Goal: Task Accomplishment & Management: Manage account settings

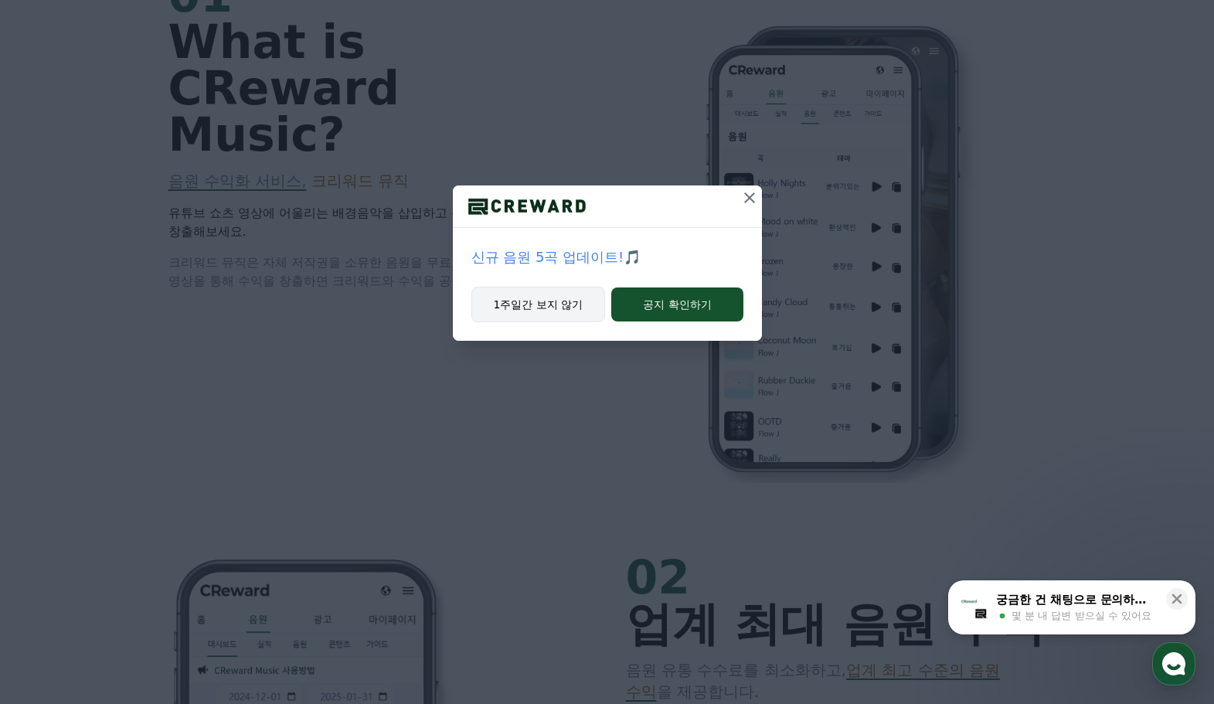
click at [539, 305] on button "1주일간 보지 않기" at bounding box center [538, 305] width 134 height 36
click at [647, 256] on p "[정산] 8월 1주차 매주정산 출금 신청 안내" at bounding box center [607, 258] width 272 height 22
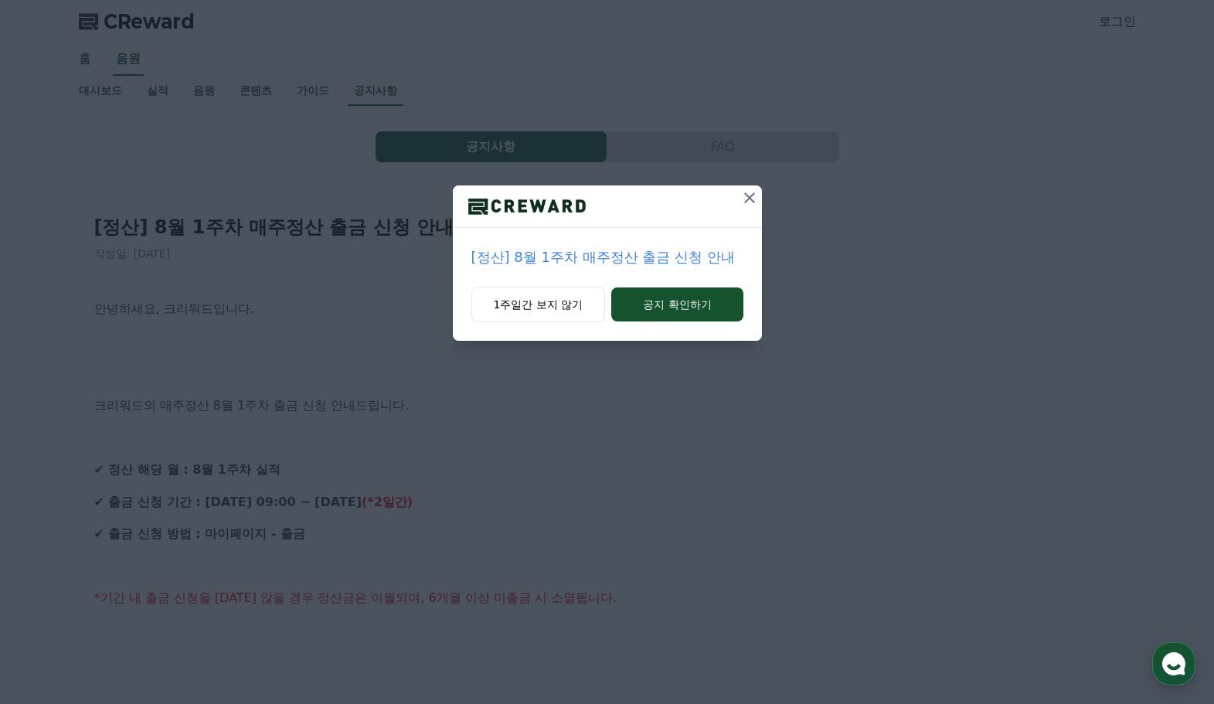
click at [752, 204] on icon at bounding box center [749, 198] width 19 height 19
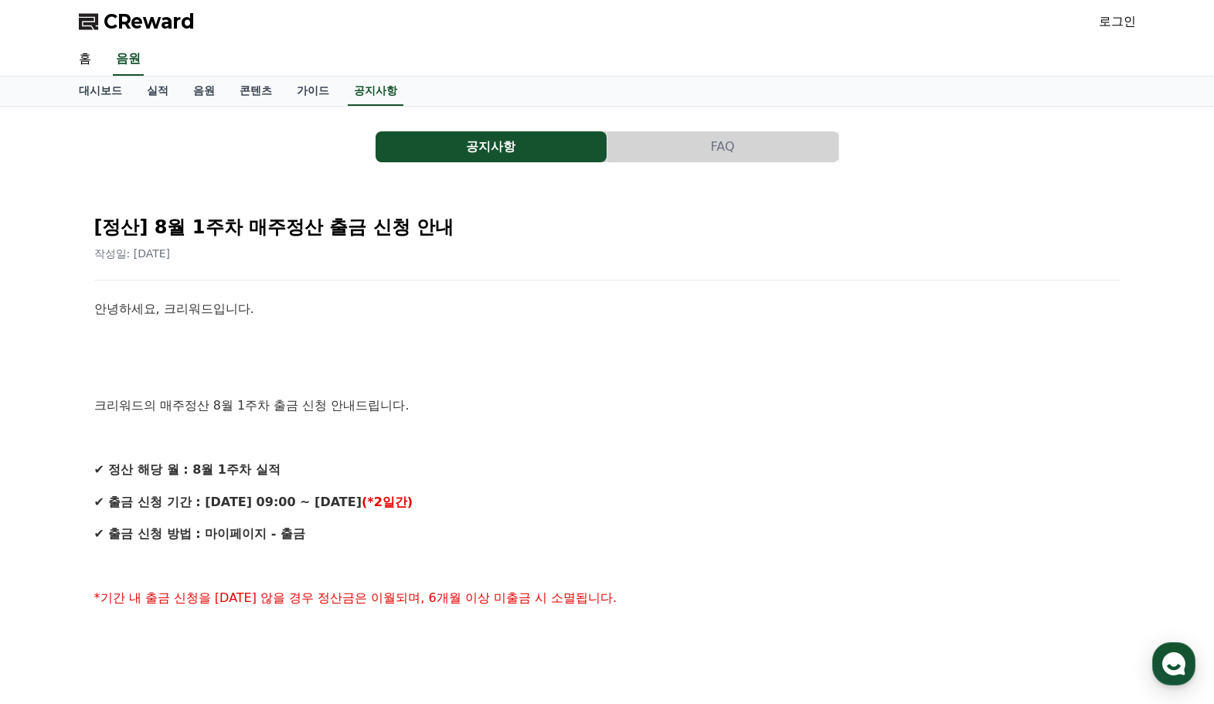
click at [1107, 18] on link "로그인" at bounding box center [1117, 21] width 37 height 19
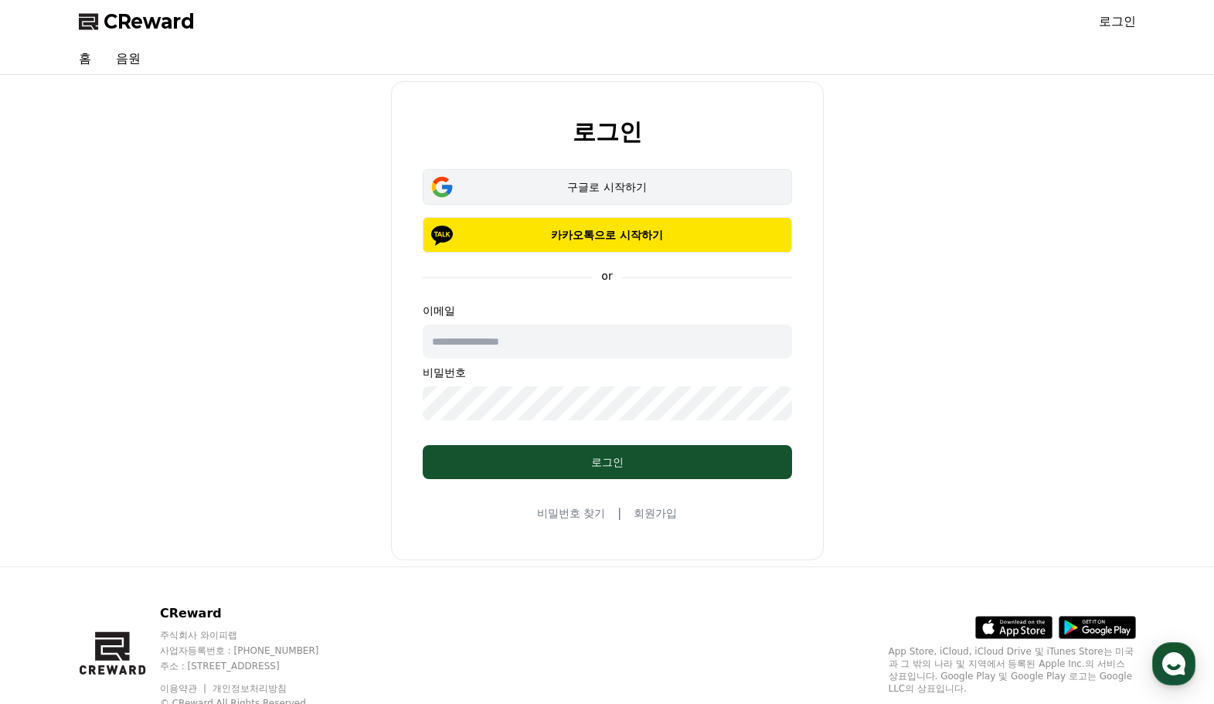
click at [662, 181] on div "구글로 시작하기" at bounding box center [607, 186] width 325 height 15
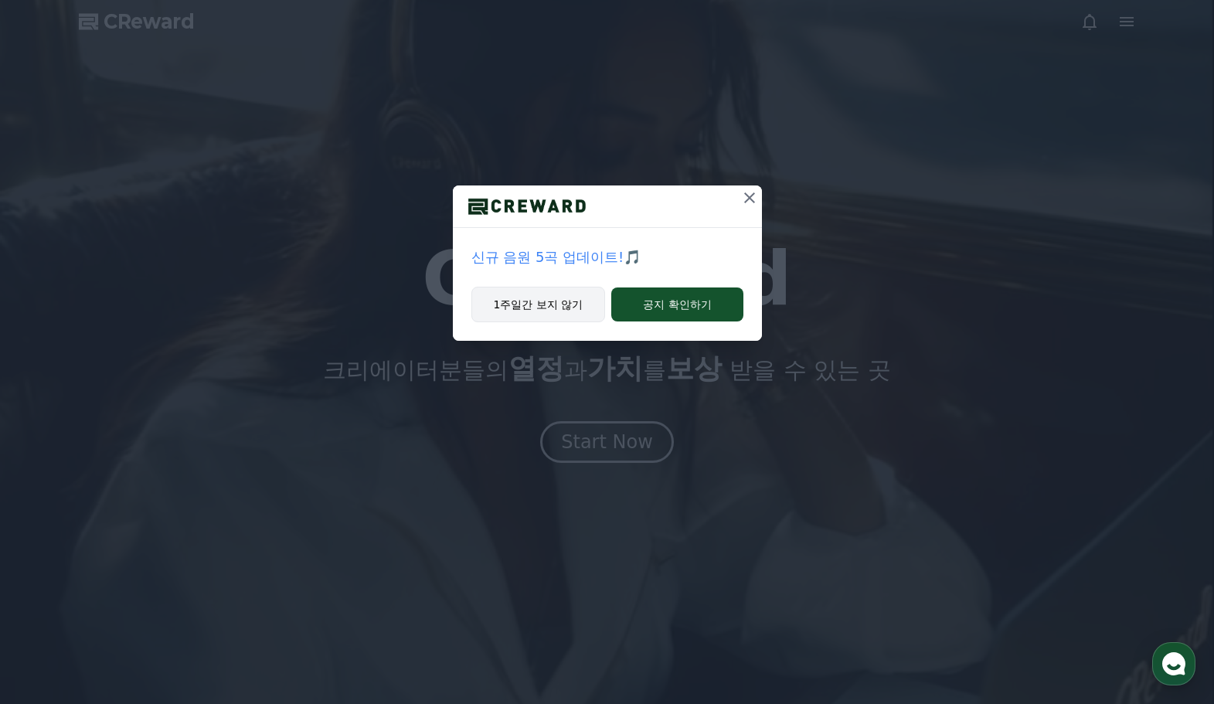
click at [539, 305] on button "1주일간 보지 않기" at bounding box center [538, 305] width 134 height 36
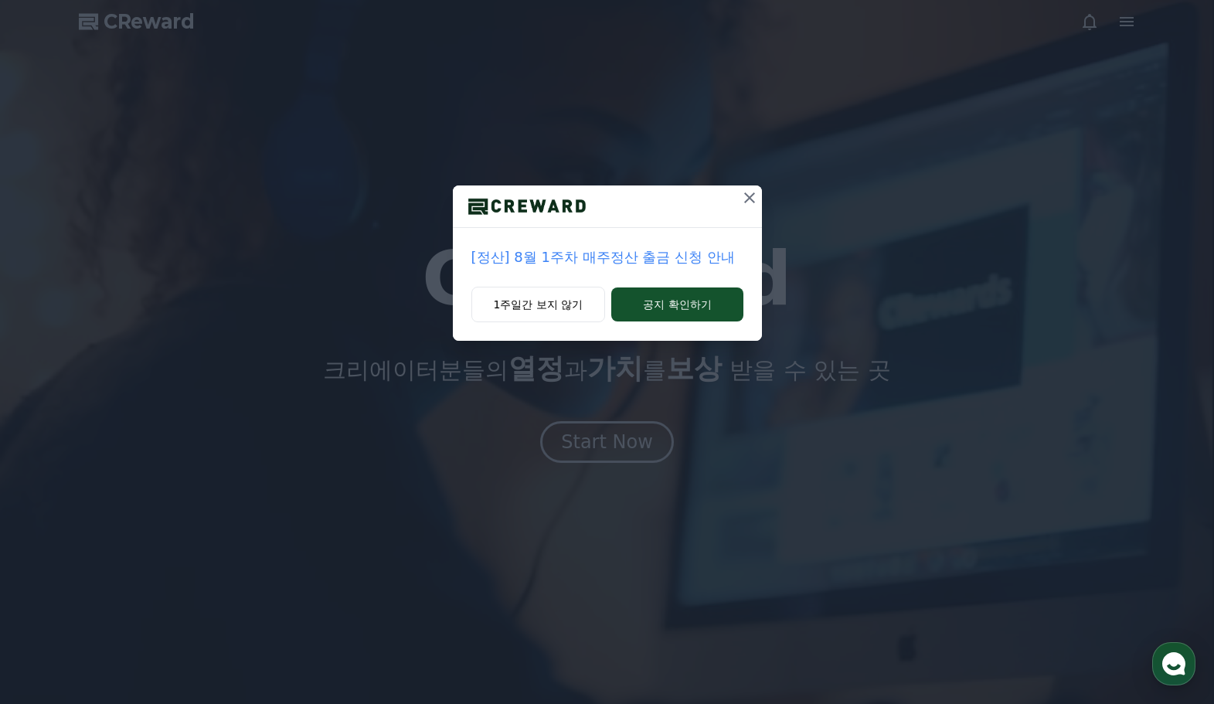
drag, startPoint x: 148, startPoint y: 22, endPoint x: 159, endPoint y: 25, distance: 11.1
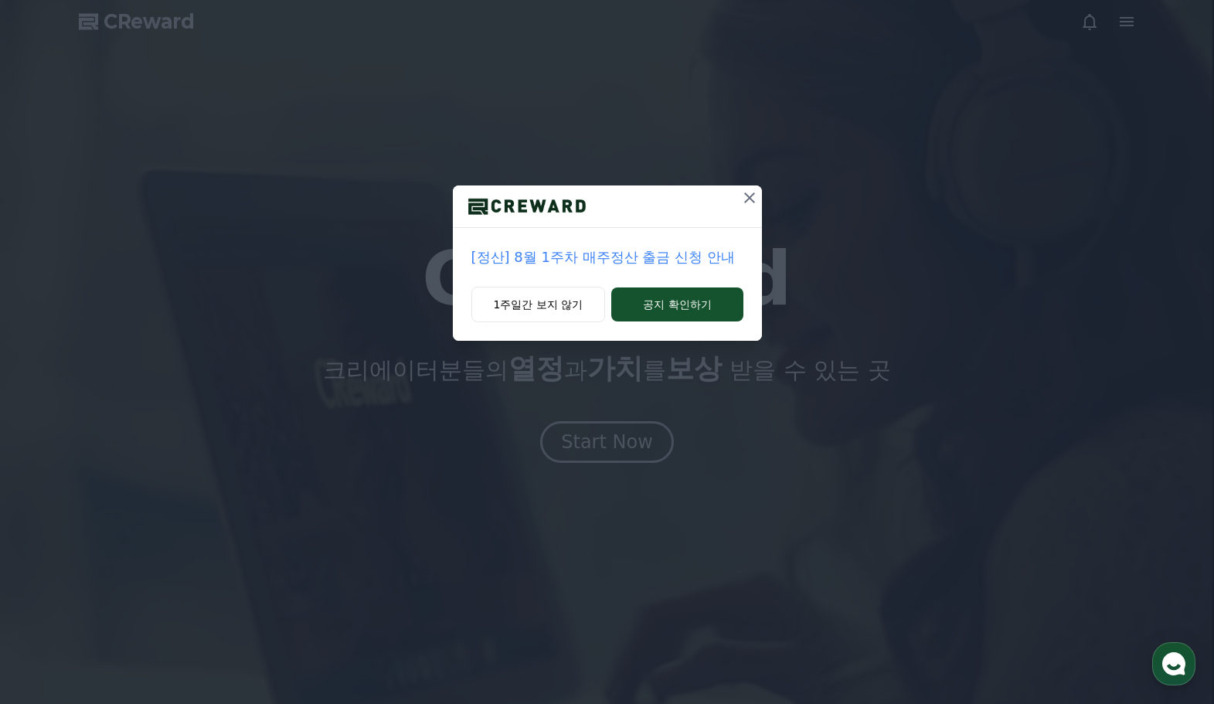
click at [148, 22] on div "[정산] 8월 1주차 매주정산 출금 신청 안내 1주일간 보지 않기 공지 확인하기" at bounding box center [607, 183] width 1214 height 366
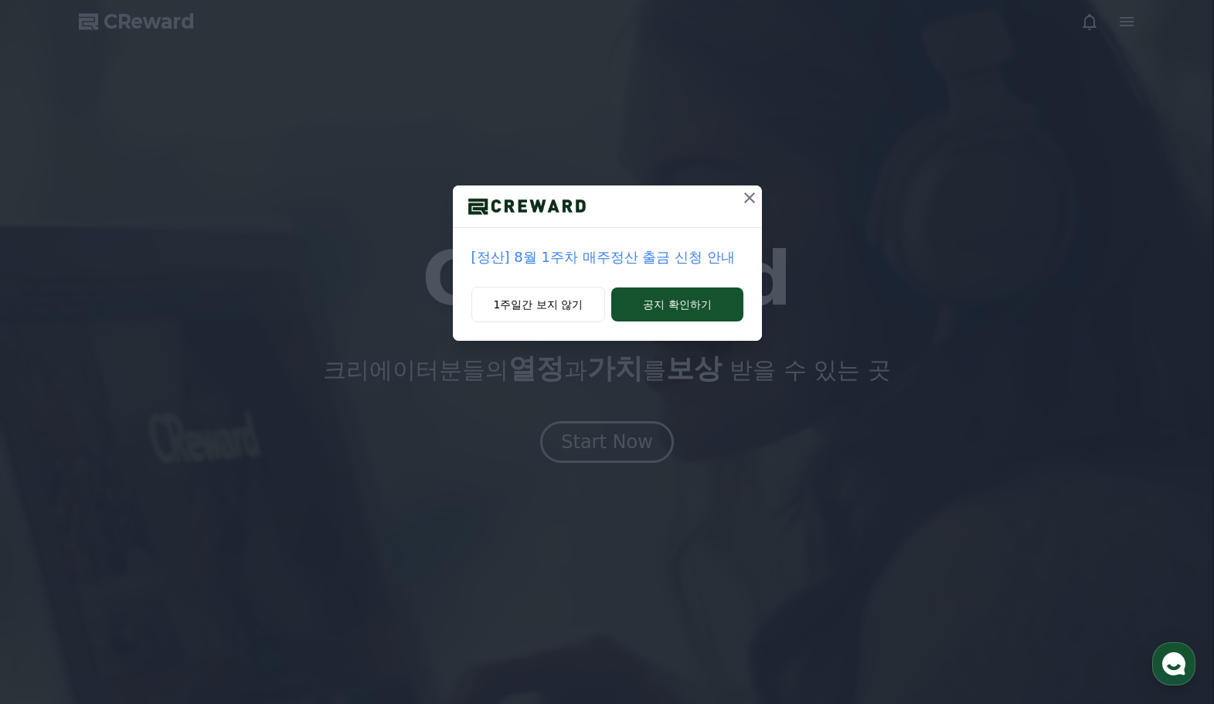
click at [746, 201] on icon at bounding box center [749, 197] width 11 height 11
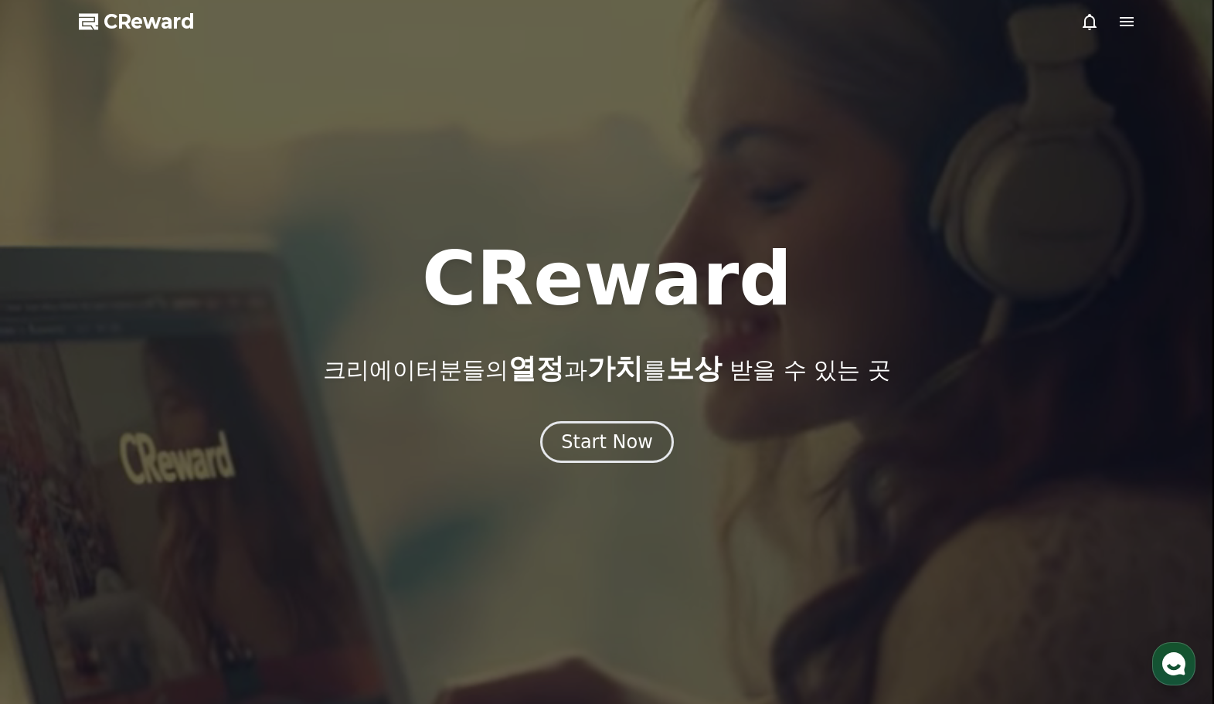
click at [1118, 21] on icon at bounding box center [1127, 21] width 19 height 19
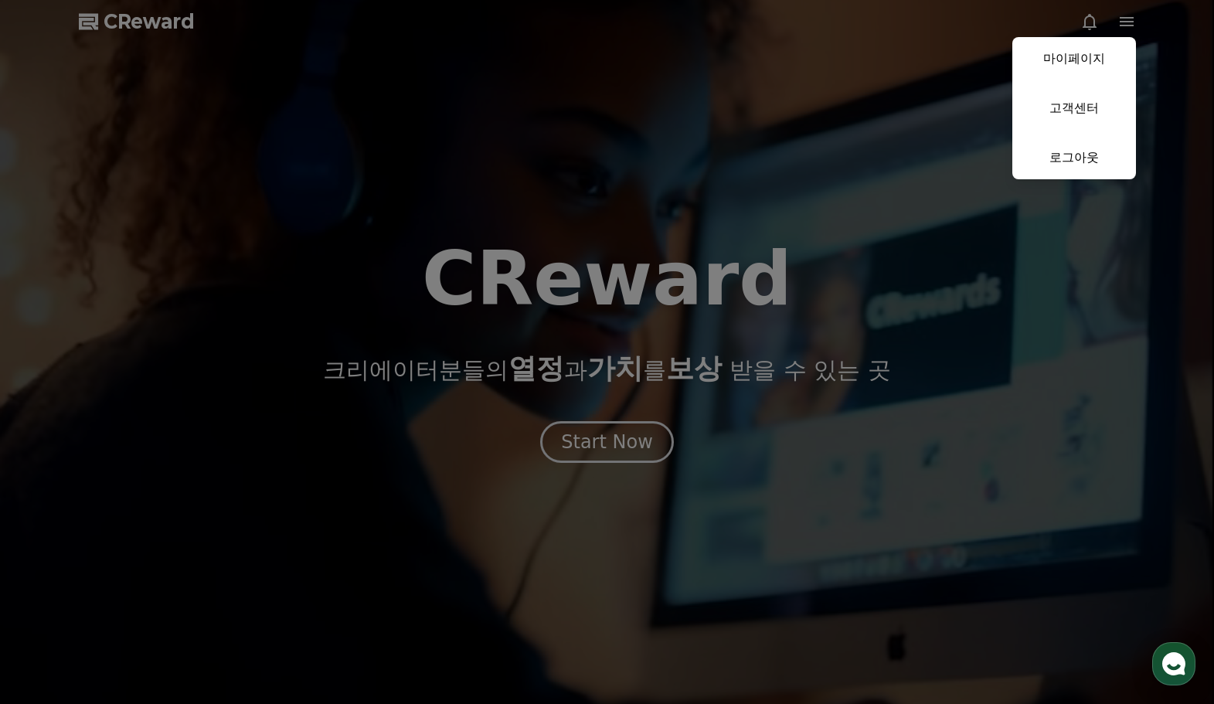
click at [241, 39] on button "close" at bounding box center [607, 352] width 1214 height 704
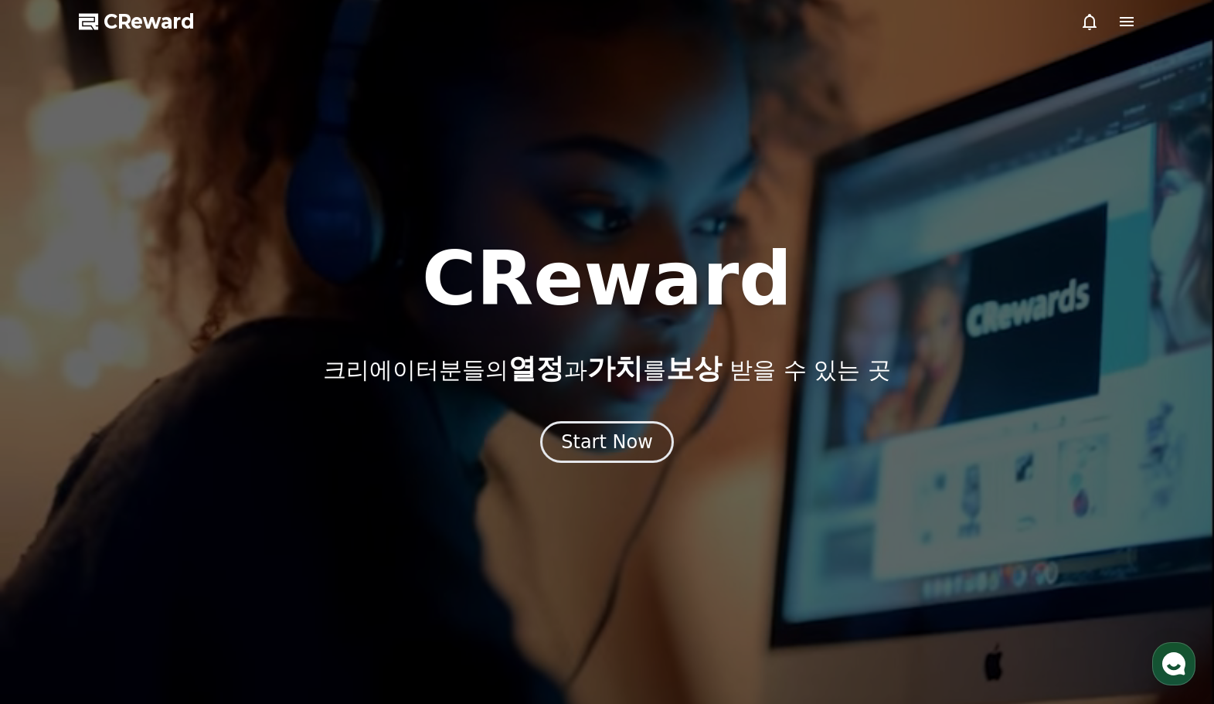
click at [178, 25] on span "CReward" at bounding box center [149, 21] width 91 height 25
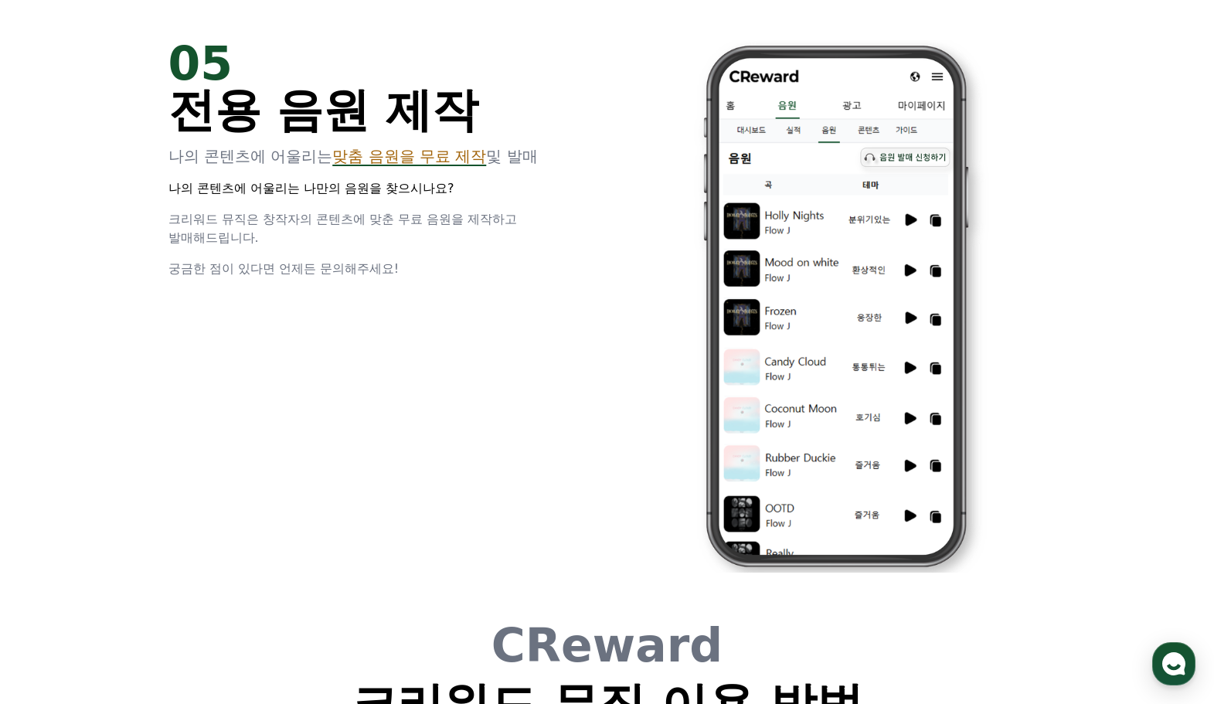
scroll to position [4187, 0]
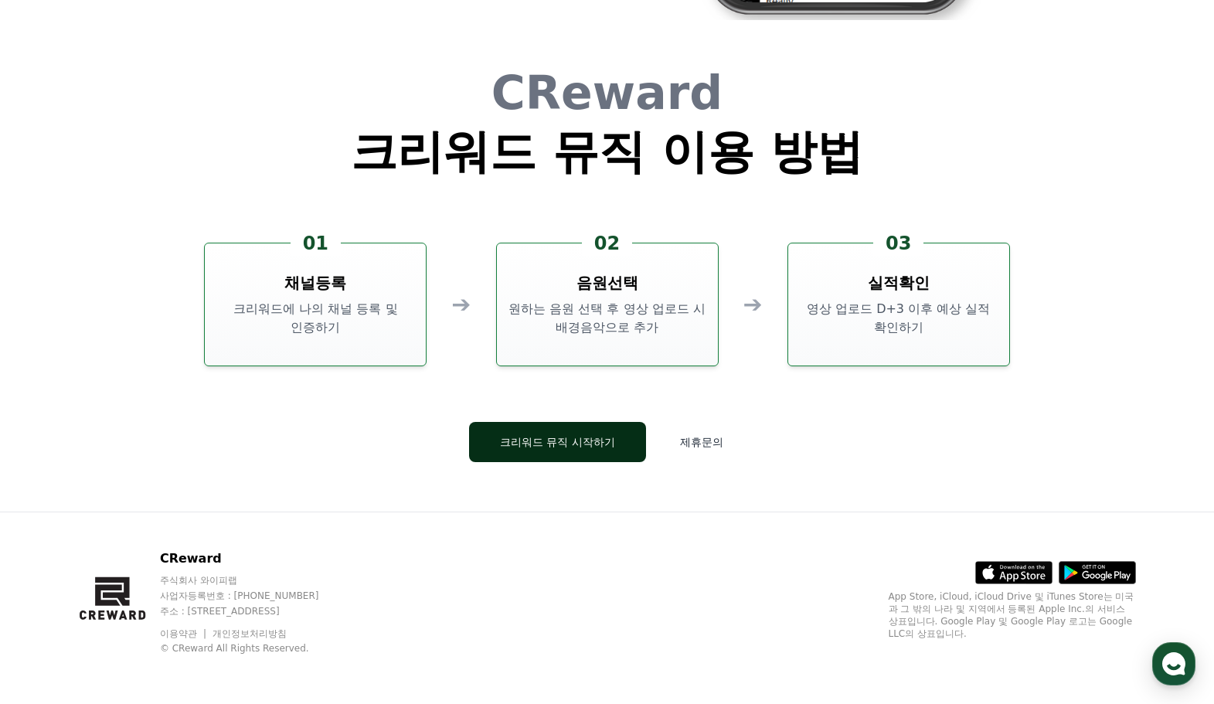
click at [618, 436] on button "크리워드 뮤직 시작하기" at bounding box center [557, 442] width 177 height 40
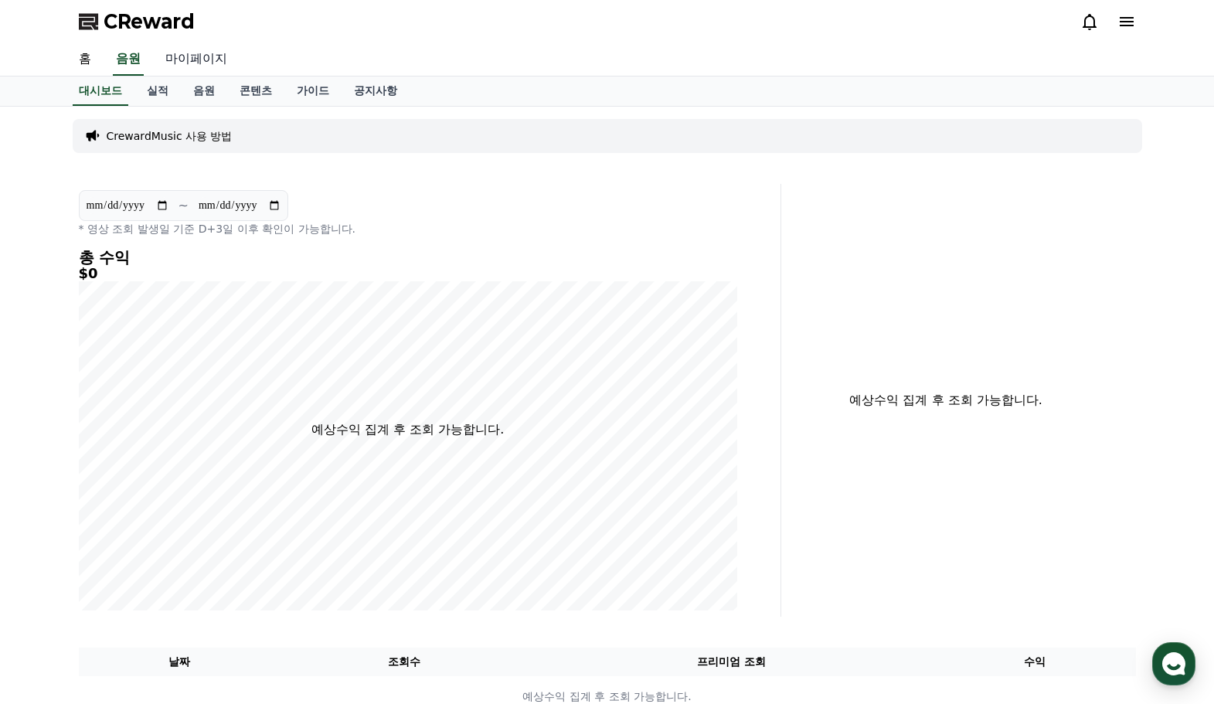
click at [190, 60] on link "마이페이지" at bounding box center [196, 59] width 87 height 32
select select "**********"
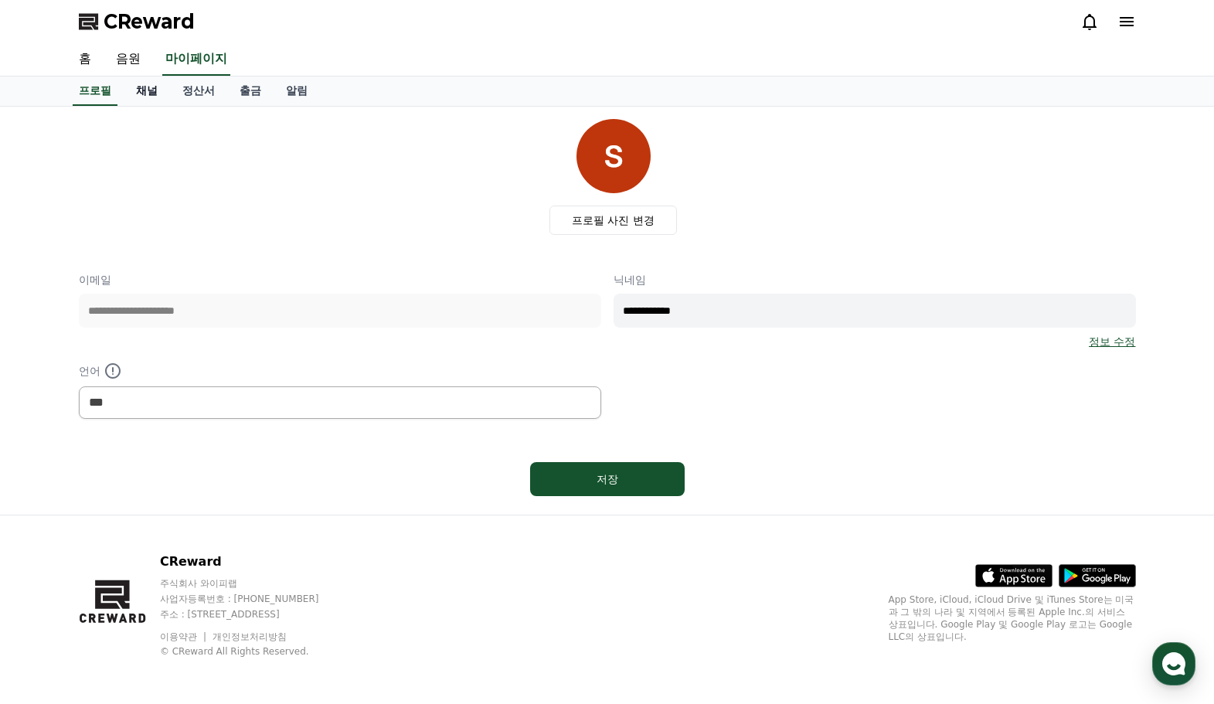
click at [136, 94] on link "채널" at bounding box center [147, 91] width 46 height 29
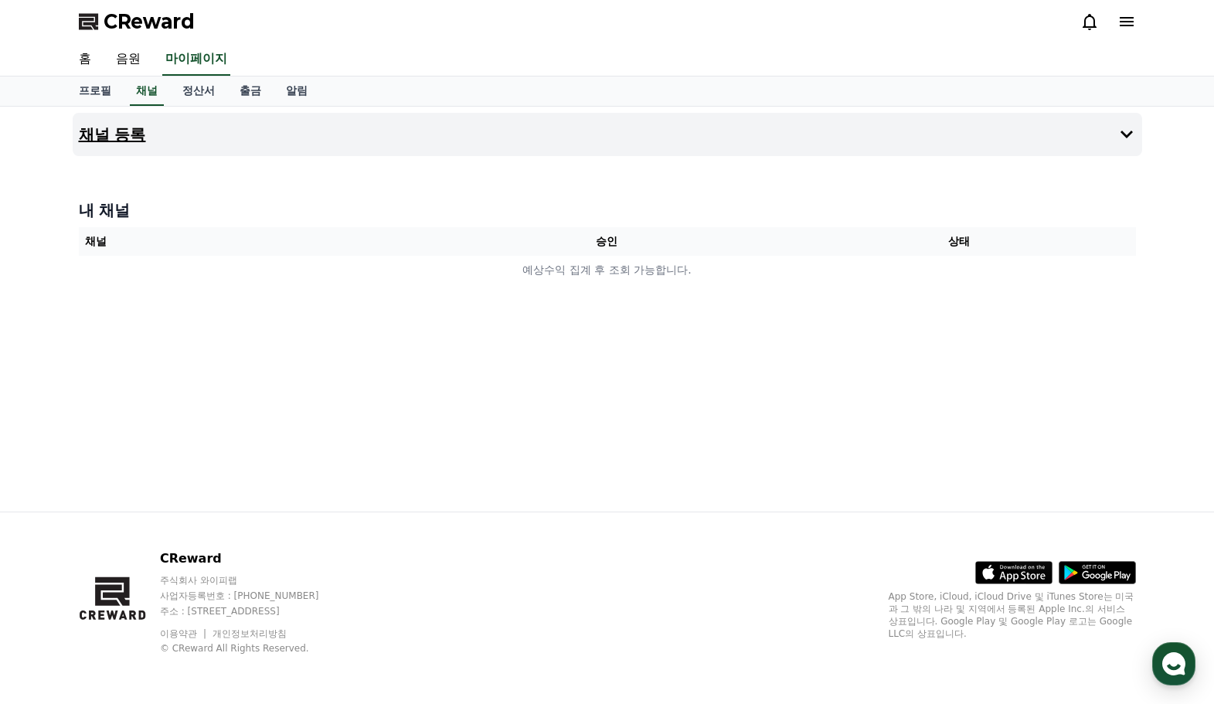
click at [924, 142] on button "채널 등록" at bounding box center [608, 134] width 1070 height 43
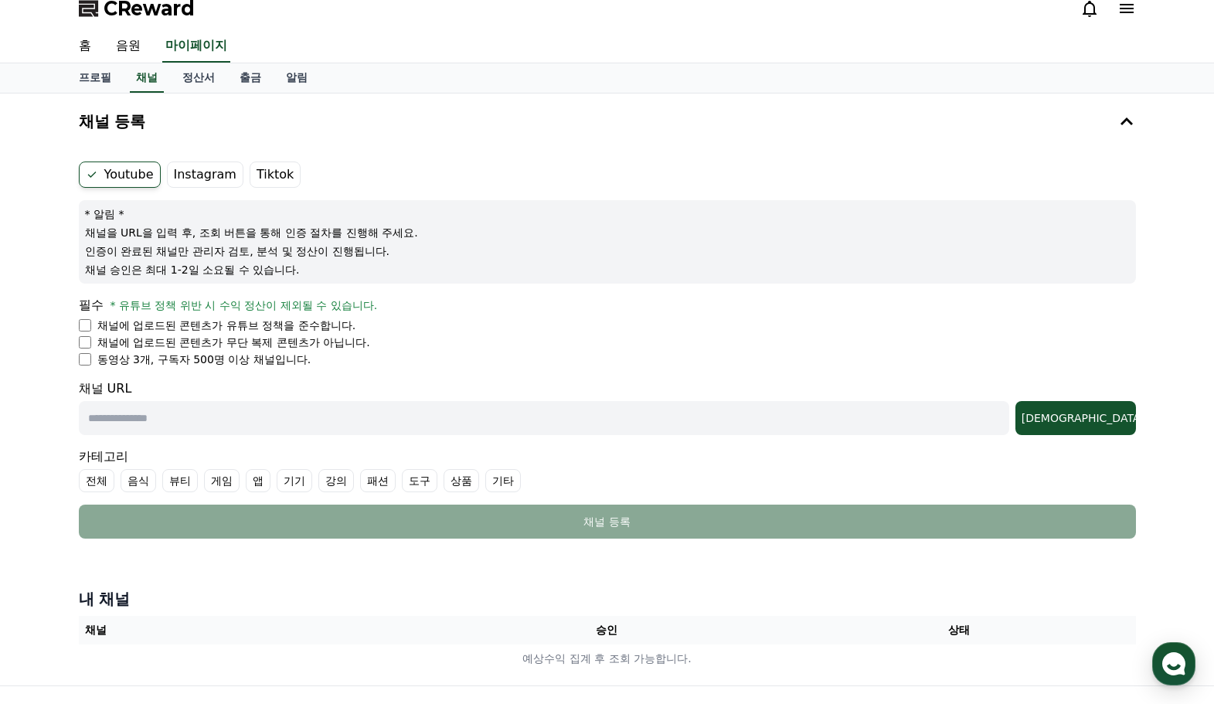
scroll to position [27, 0]
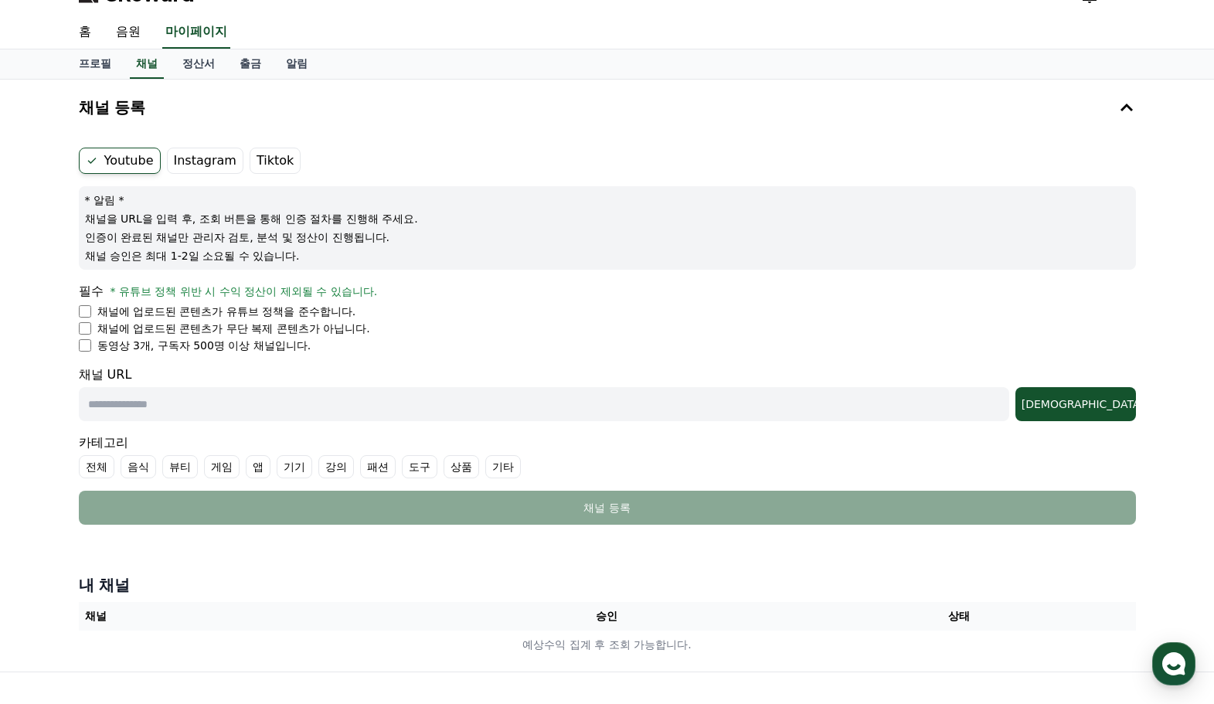
click at [415, 428] on form "Youtube Instagram Tiktok * 알림 * 채널을 URL을 입력 후, 조회 버튼을 통해 인증 절차를 진행해 주세요. 인증이 완료…" at bounding box center [607, 336] width 1057 height 377
click at [401, 413] on input "text" at bounding box center [544, 404] width 931 height 34
click at [327, 396] on input "text" at bounding box center [544, 404] width 931 height 34
paste input "**********"
type input "**********"
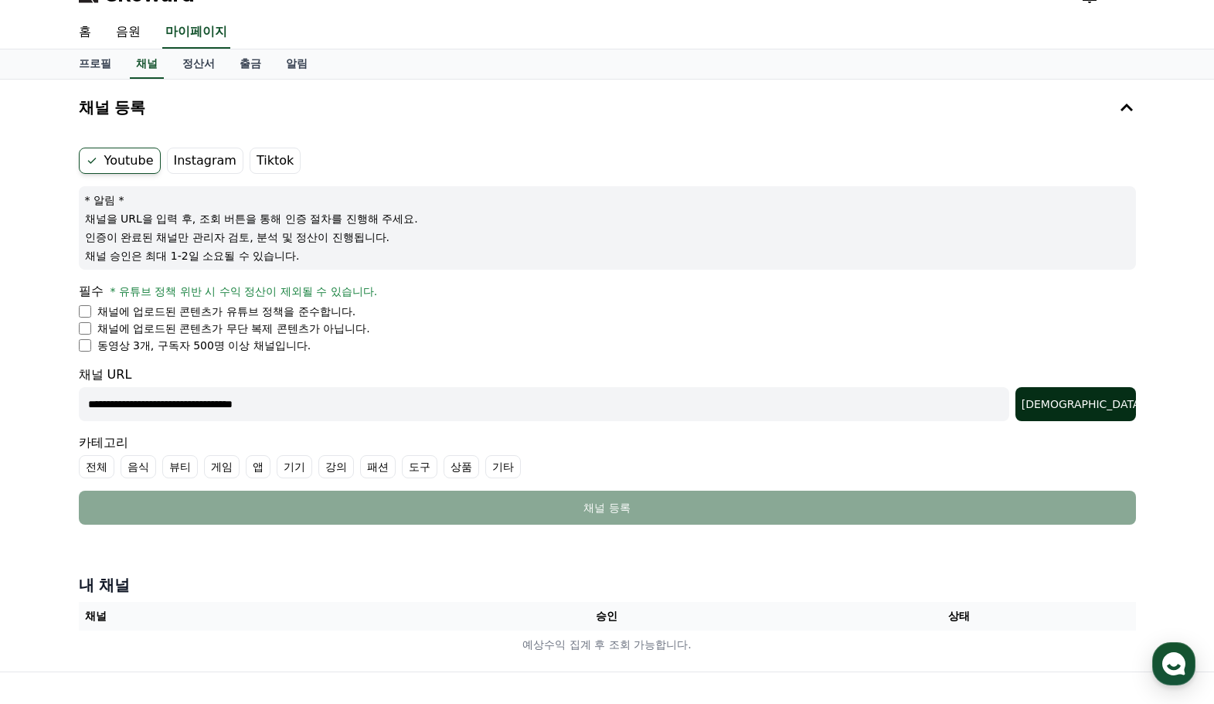
click at [1118, 406] on div "[DEMOGRAPHIC_DATA]" at bounding box center [1076, 403] width 108 height 15
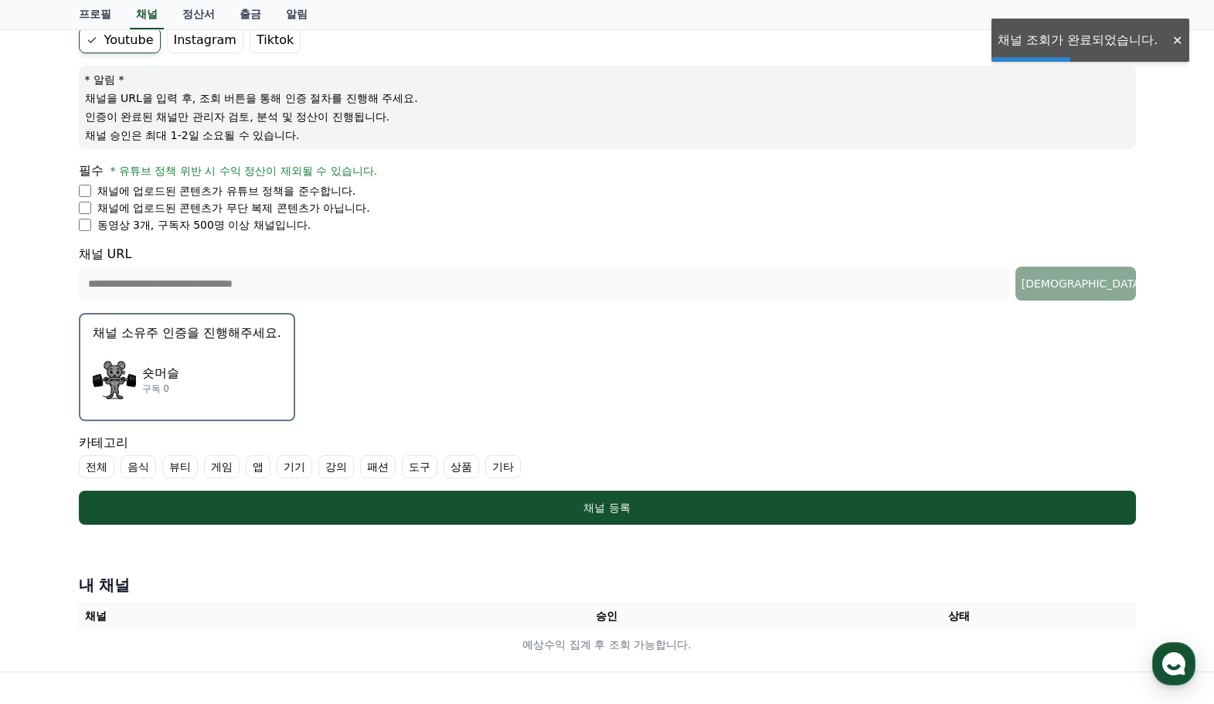
scroll to position [151, 0]
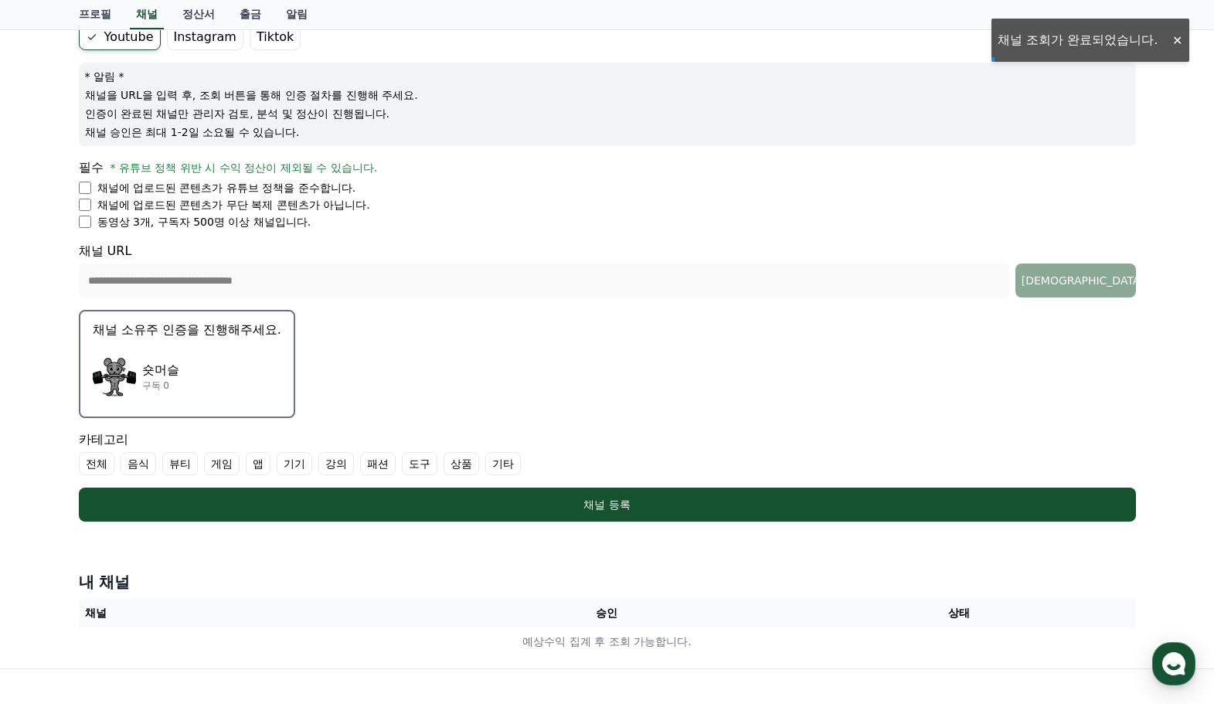
click at [206, 393] on div "숏머슬 구독 0" at bounding box center [187, 376] width 189 height 62
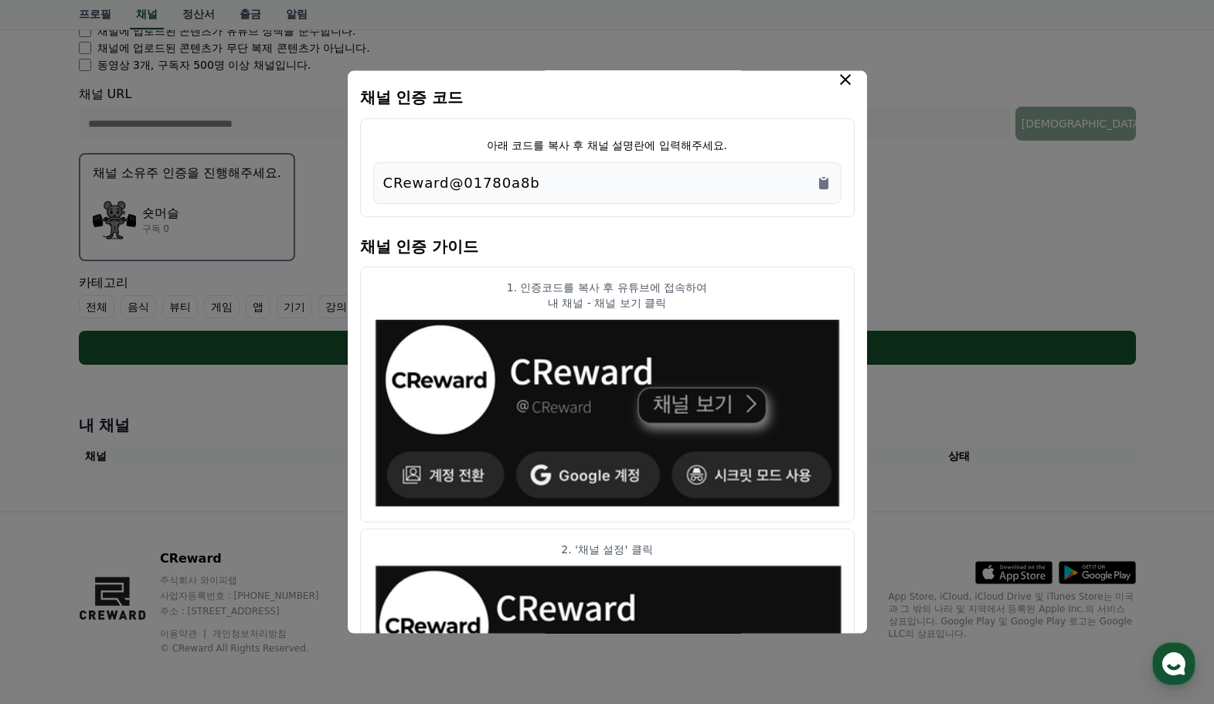
scroll to position [0, 0]
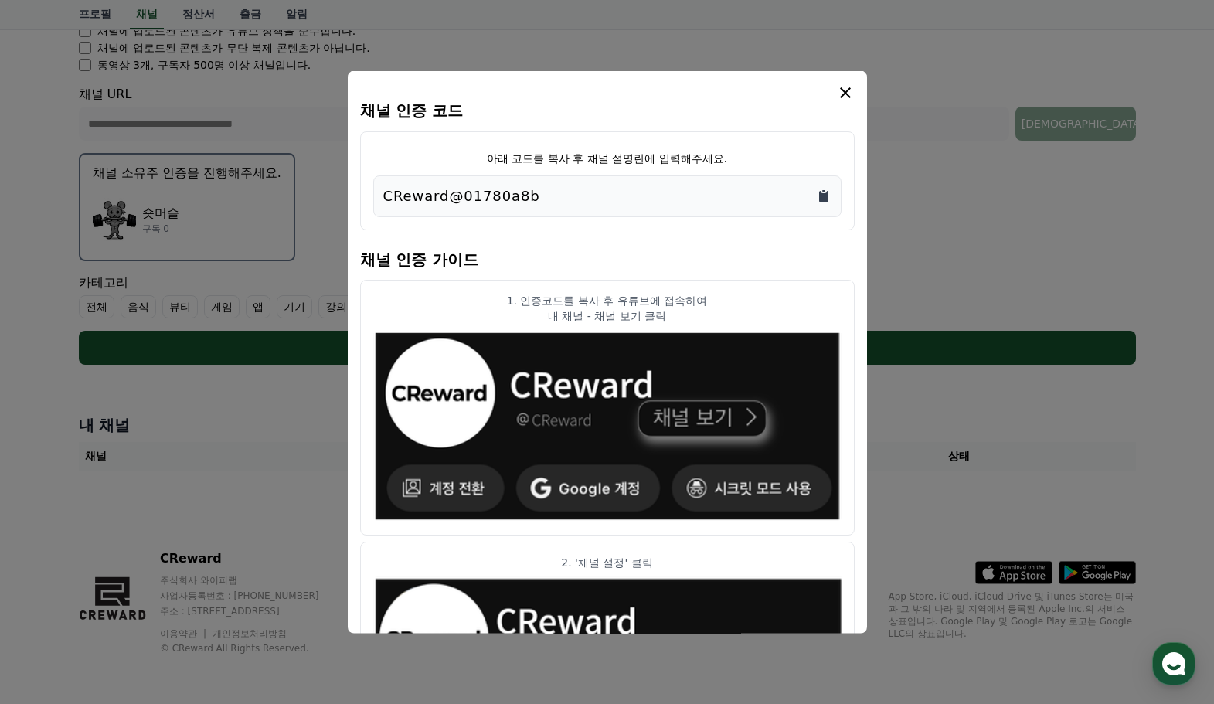
click at [820, 197] on icon "Copy to clipboard" at bounding box center [823, 196] width 9 height 12
click at [823, 198] on icon "Copy to clipboard" at bounding box center [823, 196] width 9 height 12
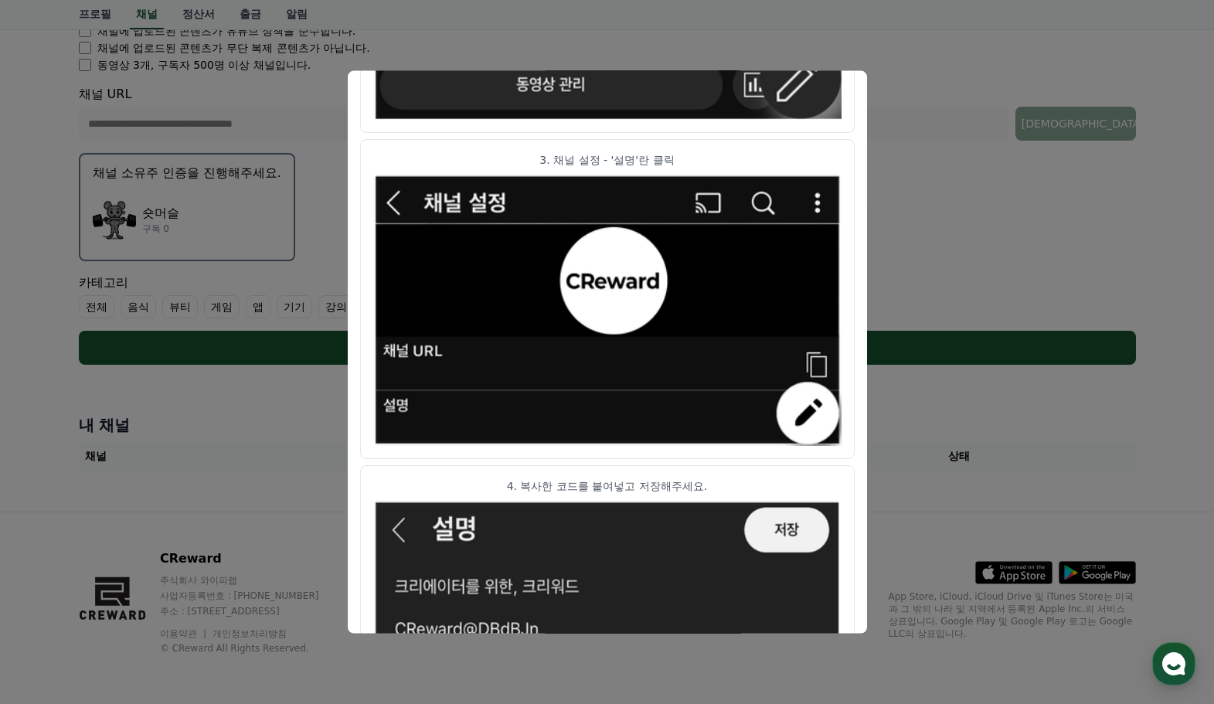
scroll to position [771, 0]
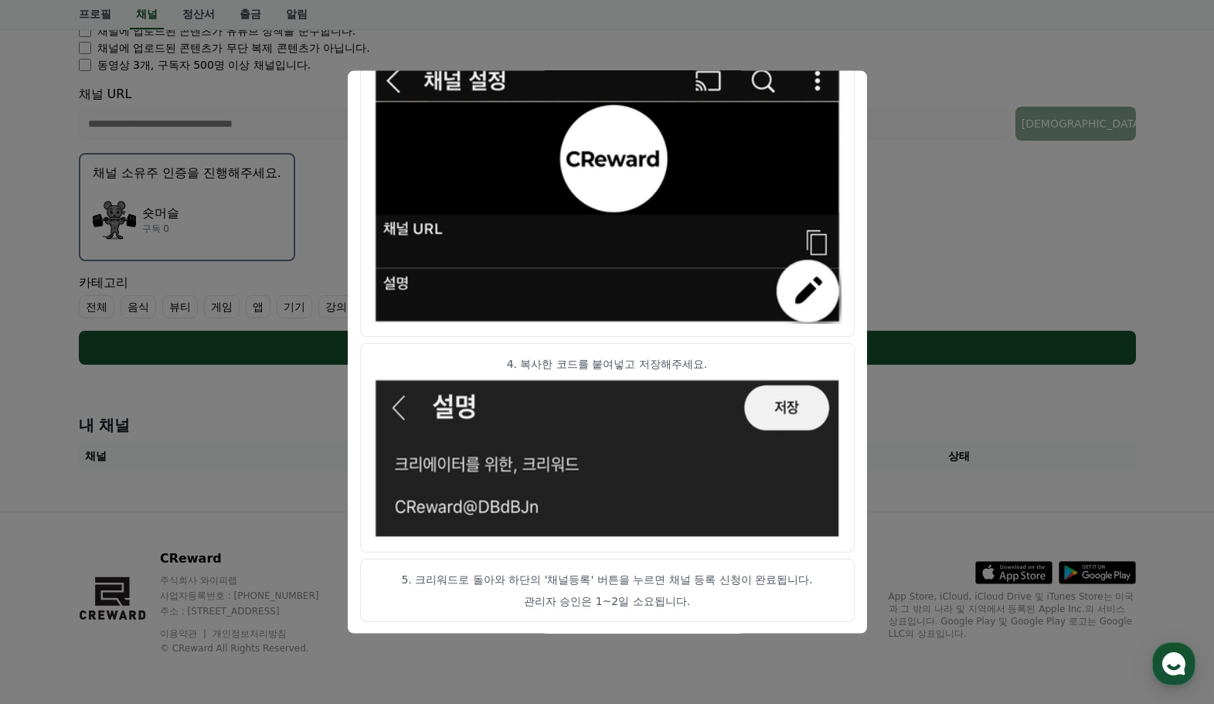
click at [996, 141] on button "close modal" at bounding box center [607, 352] width 1214 height 704
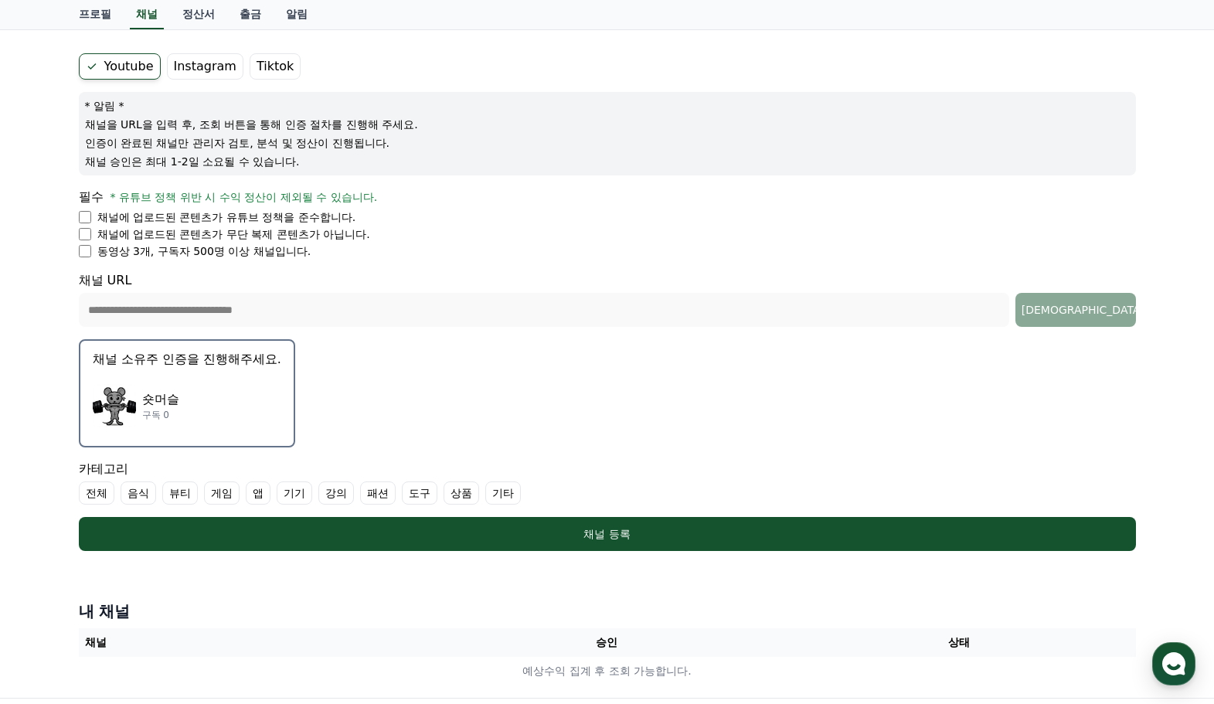
scroll to position [0, 0]
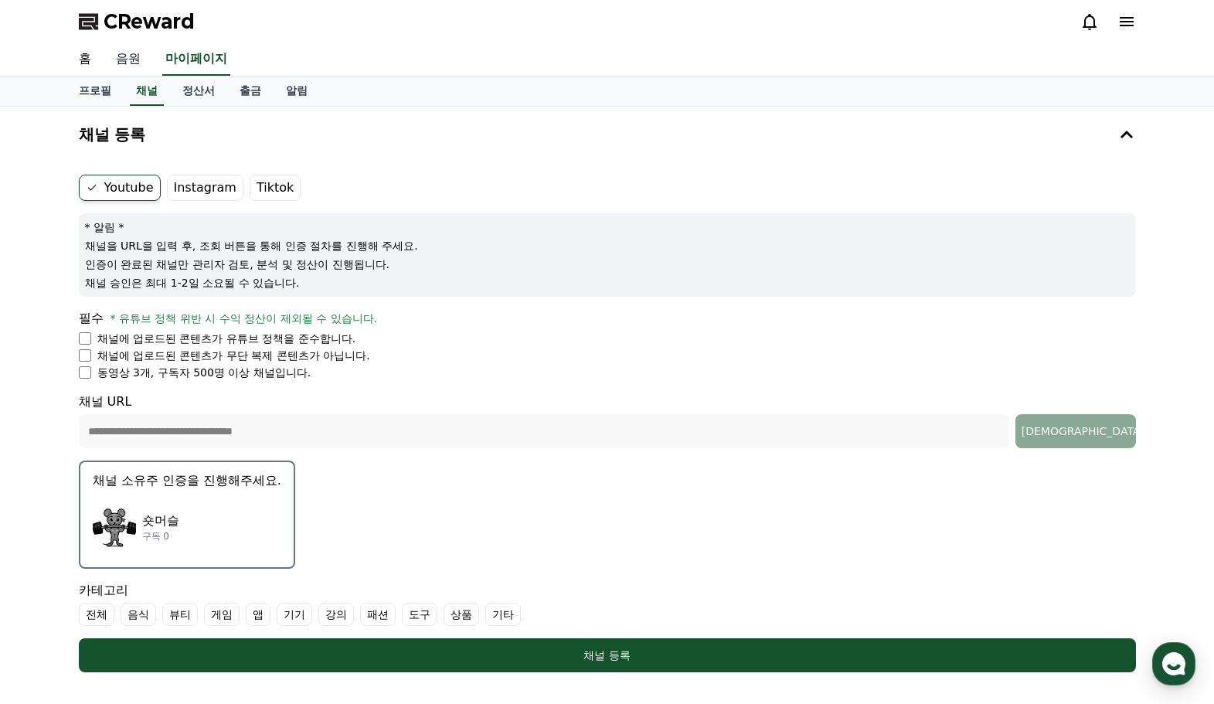
click at [131, 56] on link "음원" at bounding box center [128, 59] width 49 height 32
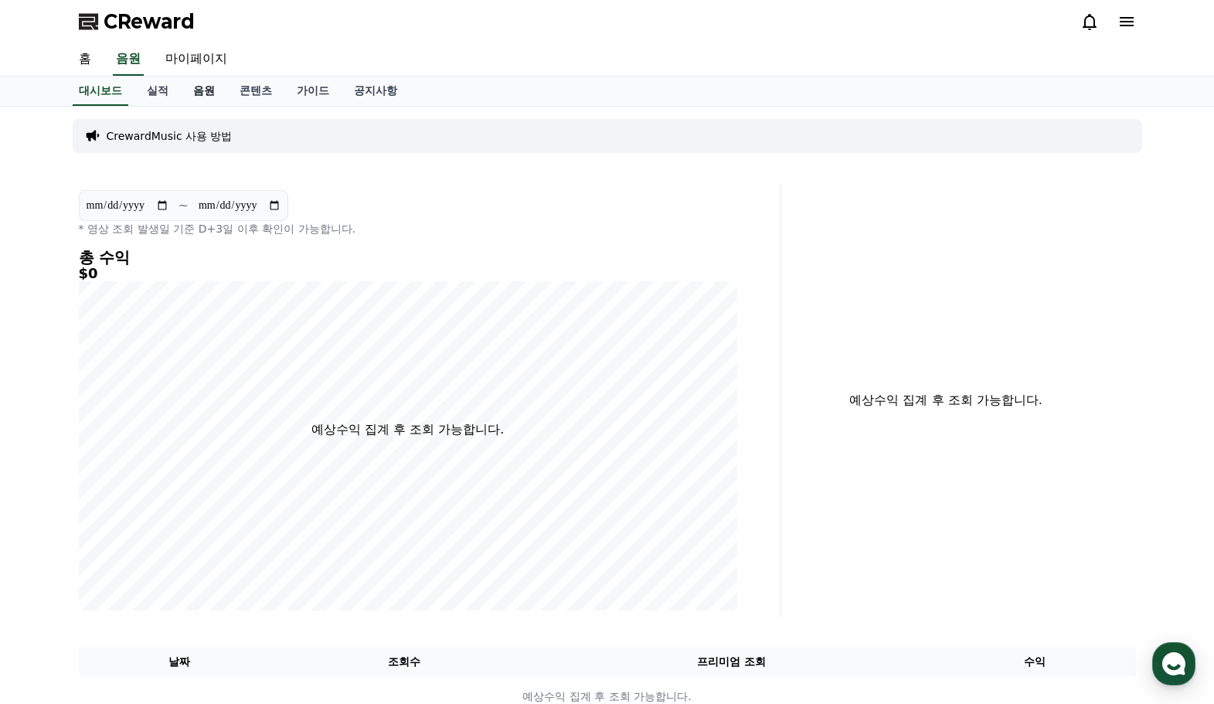
click at [184, 92] on link "음원" at bounding box center [204, 91] width 46 height 29
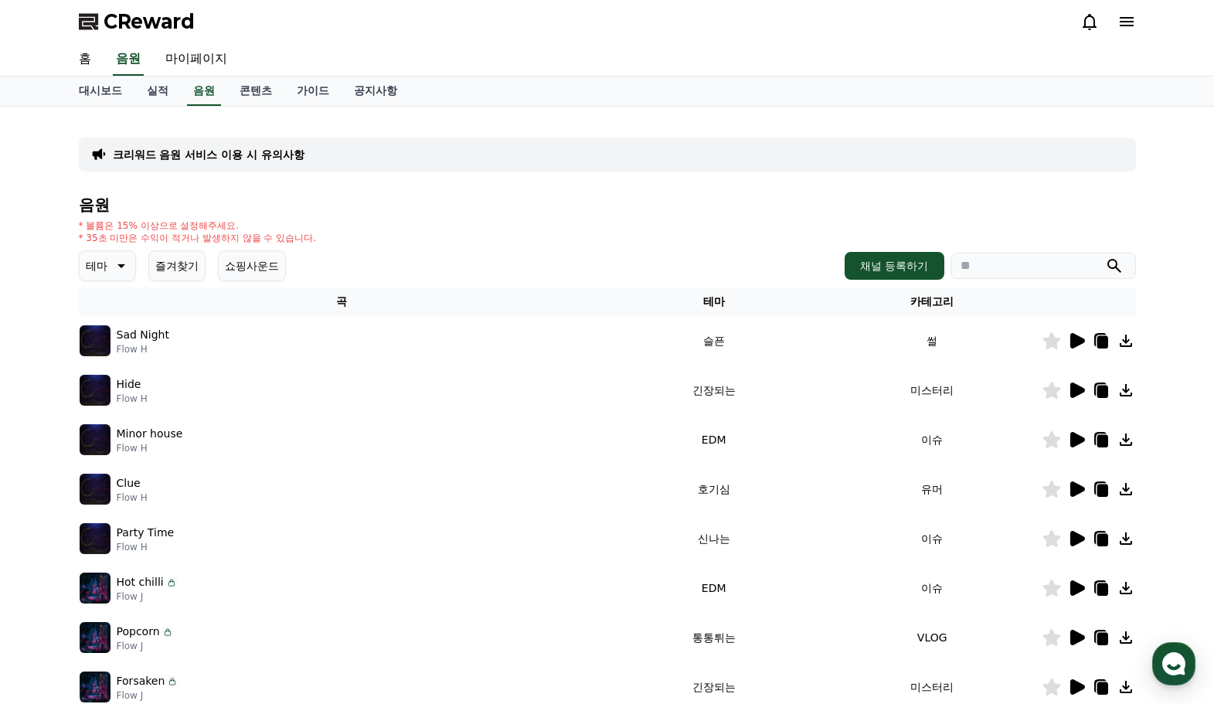
click at [1078, 342] on icon at bounding box center [1077, 340] width 15 height 15
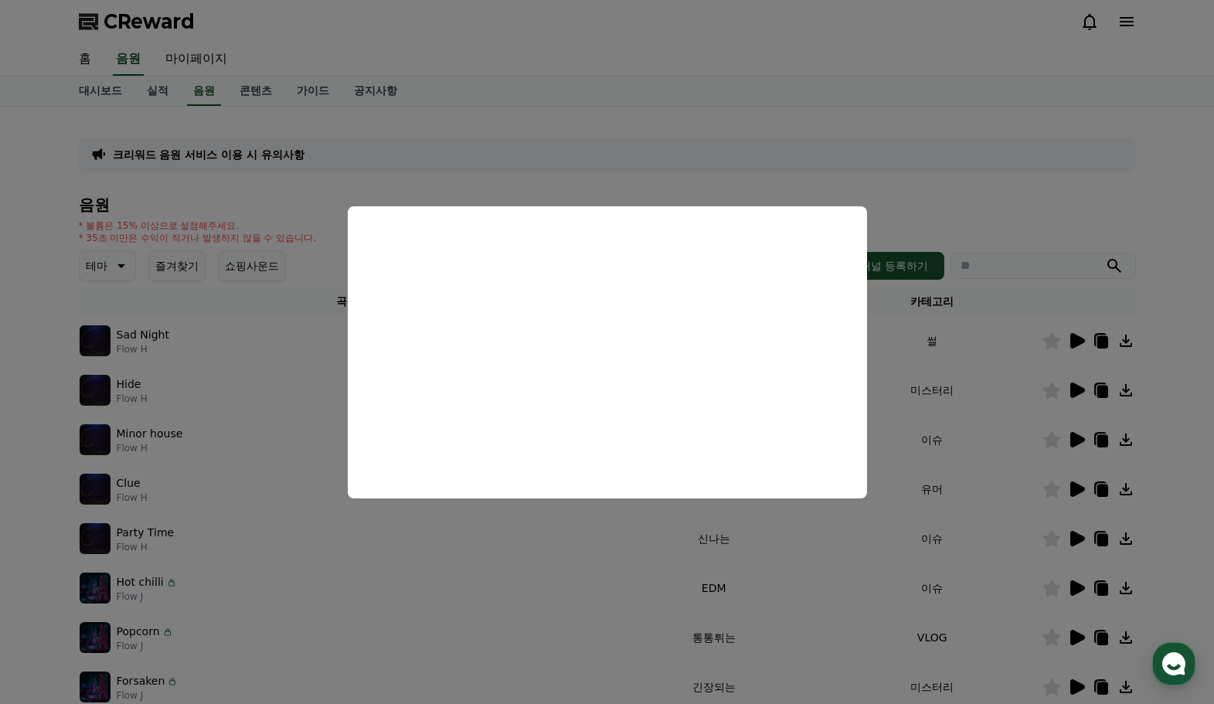
click at [1114, 454] on button "close modal" at bounding box center [607, 352] width 1214 height 704
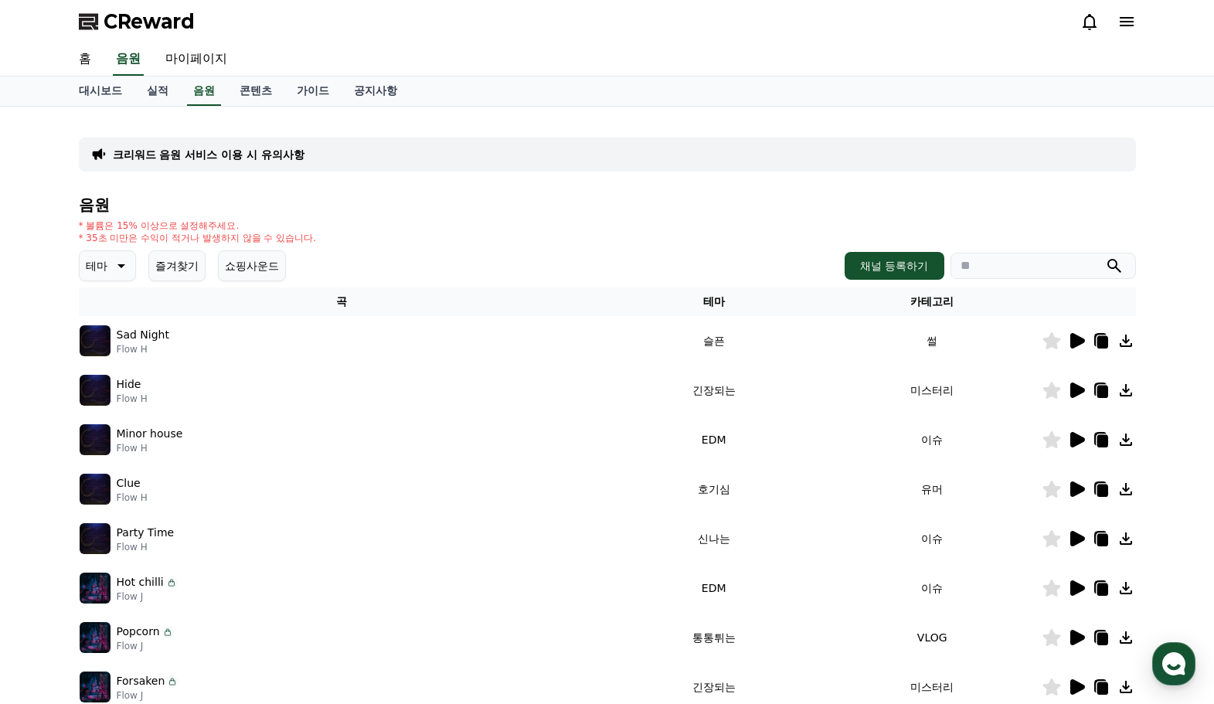
click at [1077, 443] on icon at bounding box center [1077, 439] width 15 height 15
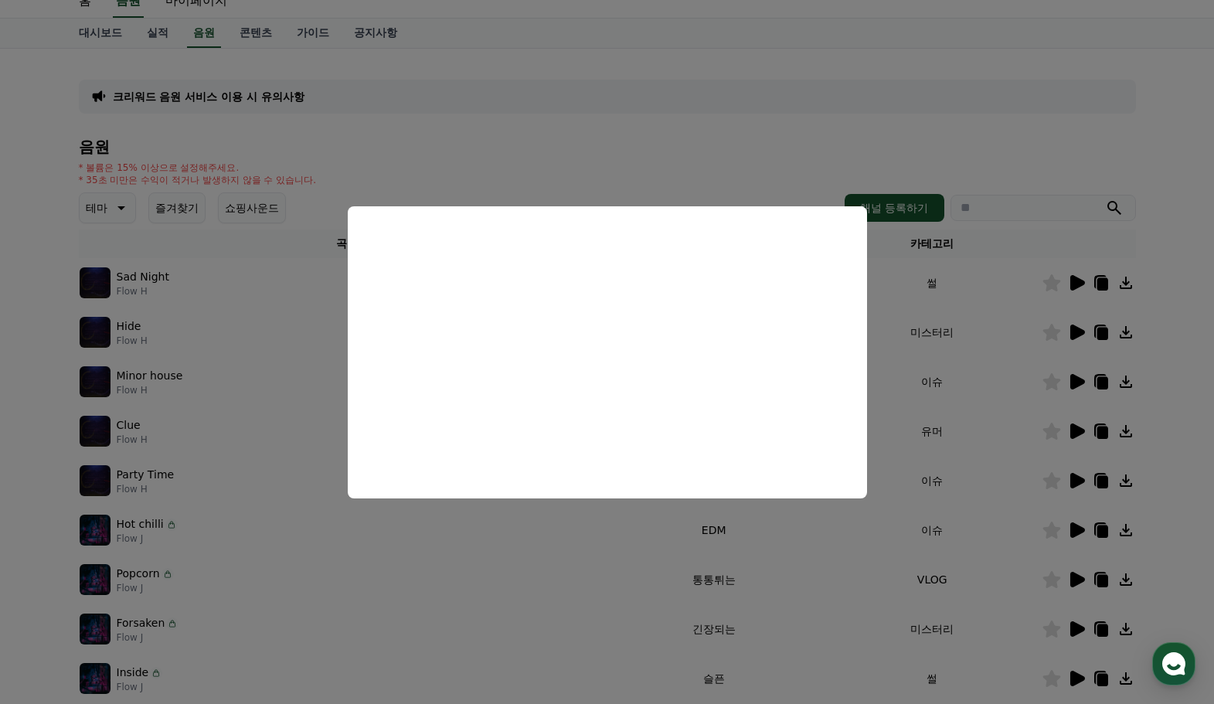
scroll to position [130, 0]
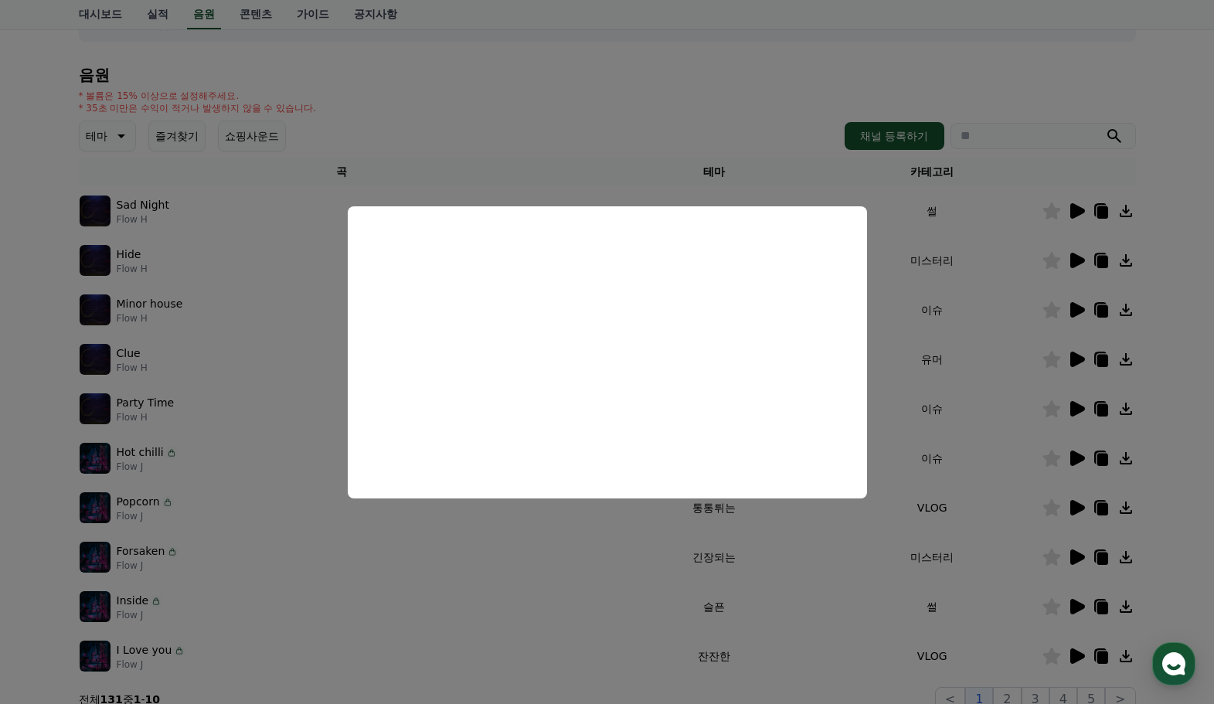
click at [931, 427] on button "close modal" at bounding box center [607, 352] width 1214 height 704
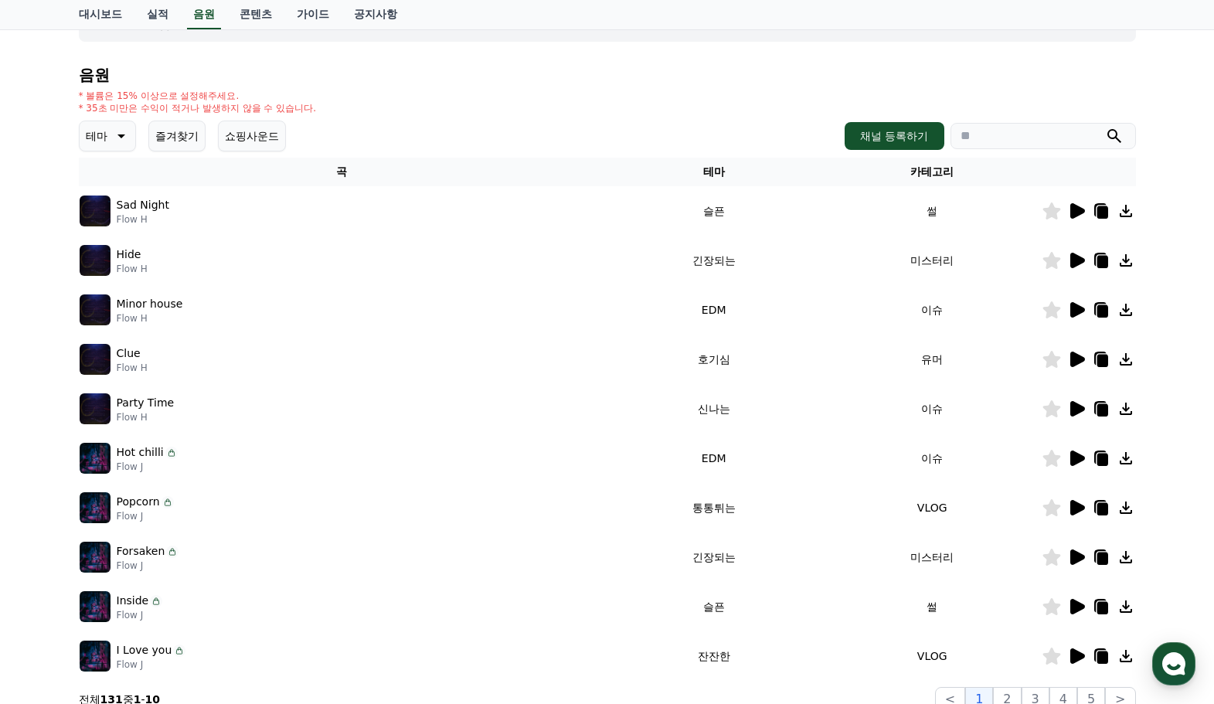
click at [1079, 366] on icon at bounding box center [1076, 359] width 19 height 19
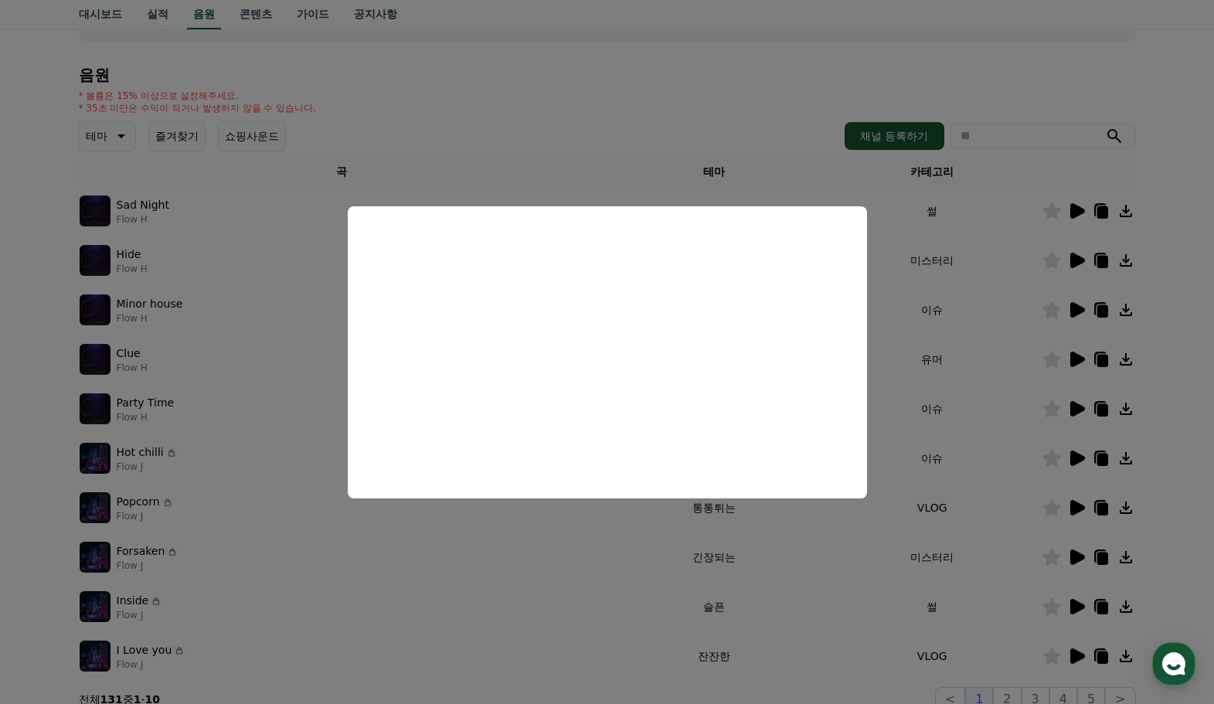
click at [940, 387] on button "close modal" at bounding box center [607, 352] width 1214 height 704
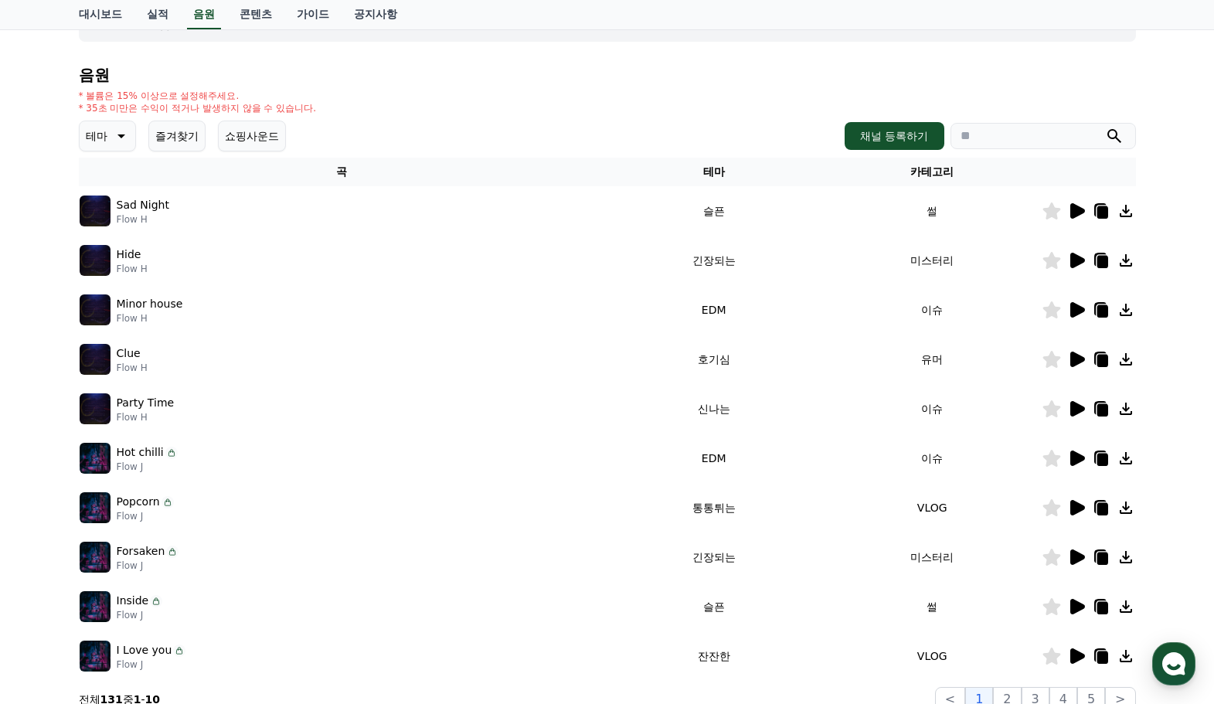
click at [1074, 364] on icon at bounding box center [1077, 359] width 15 height 15
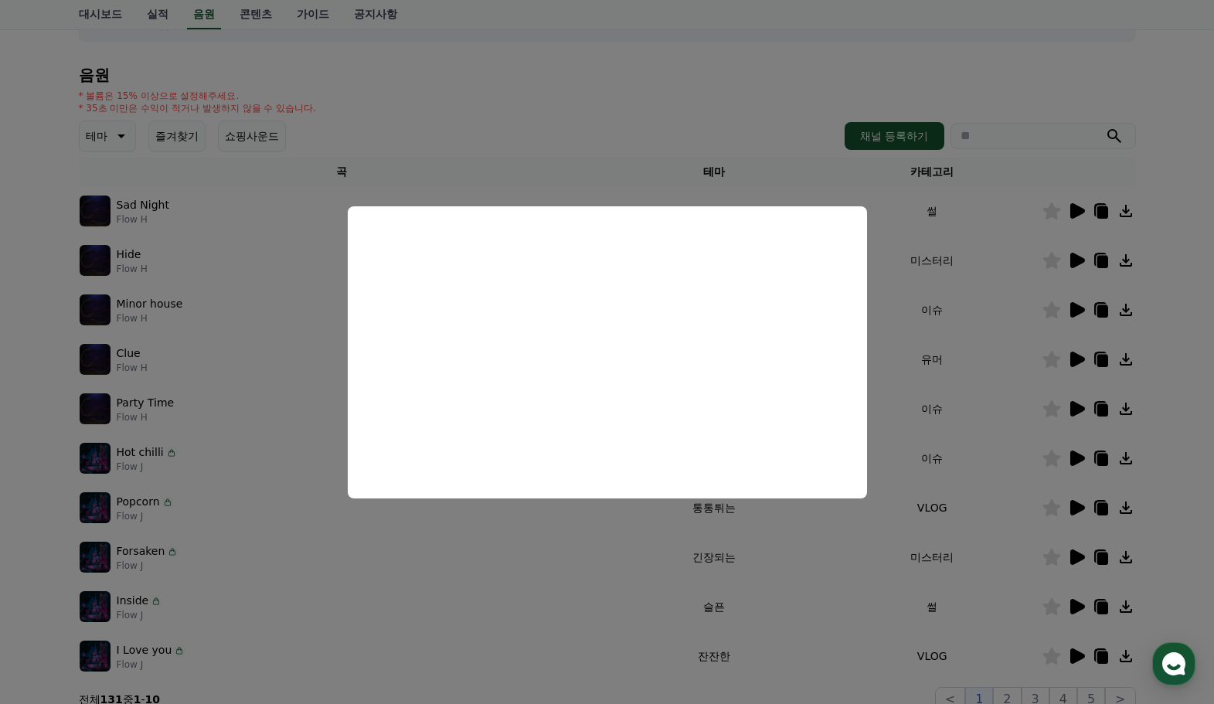
click at [346, 232] on button "close modal" at bounding box center [607, 352] width 1214 height 704
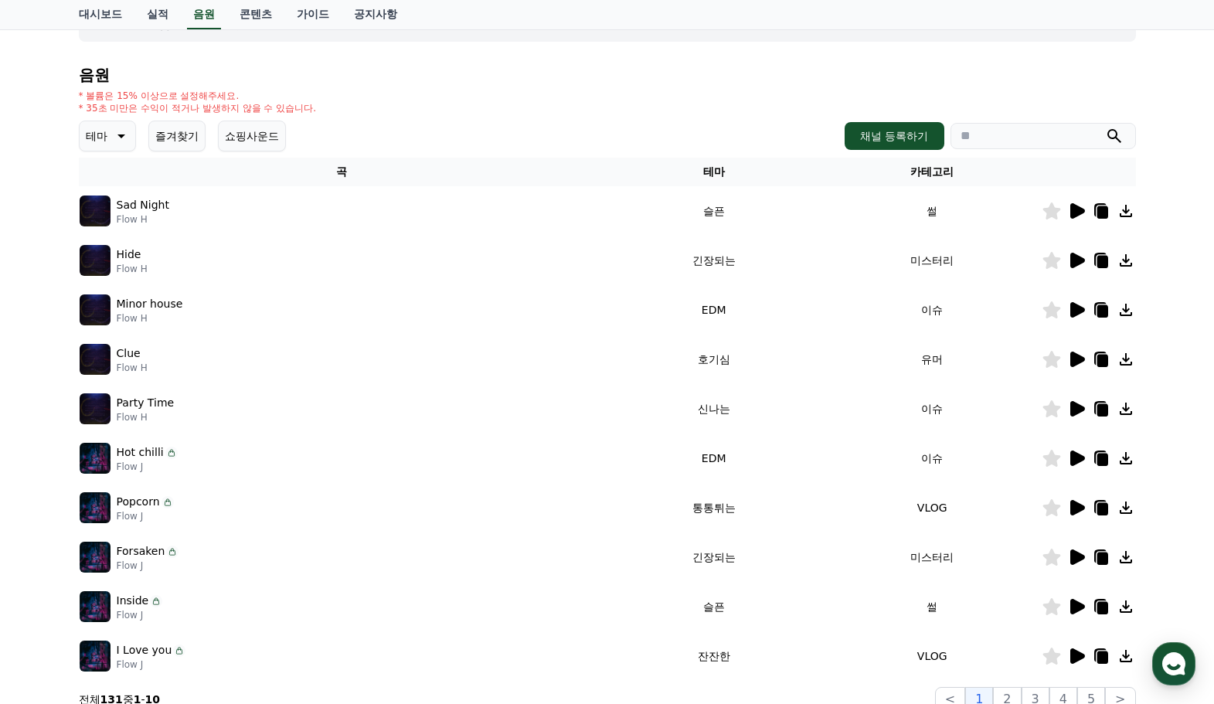
click at [359, 233] on td "Sad Night Flow H" at bounding box center [342, 210] width 526 height 49
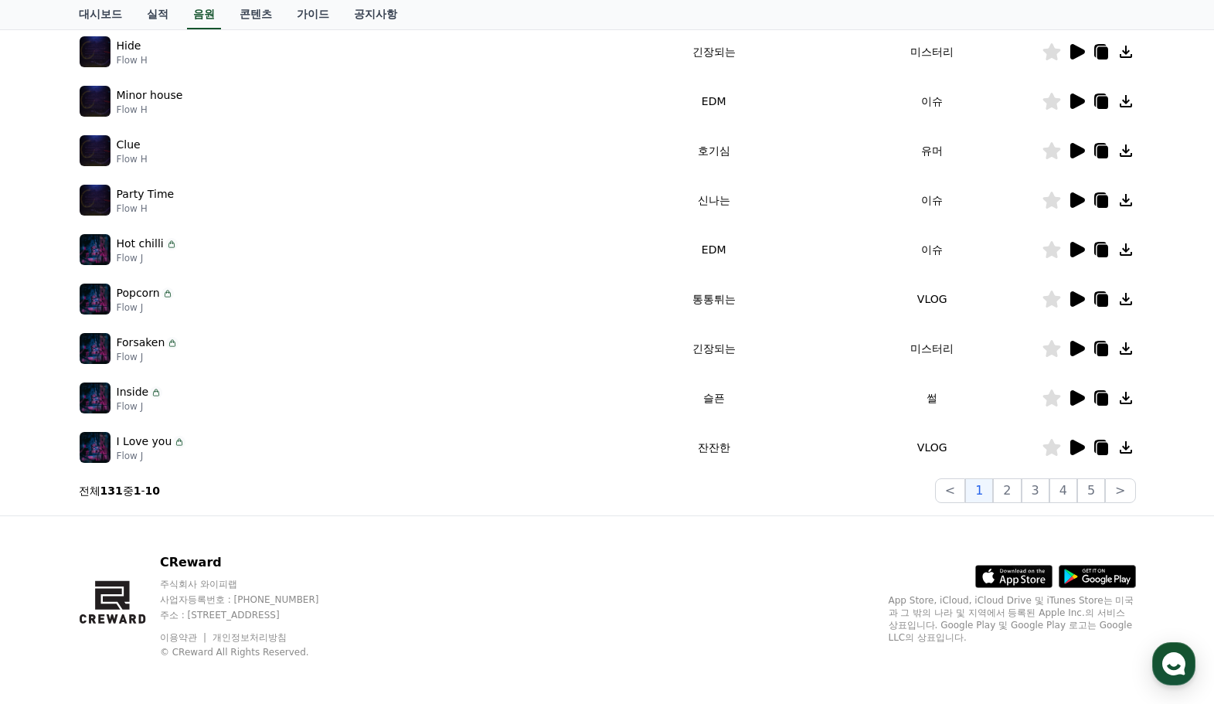
scroll to position [342, 0]
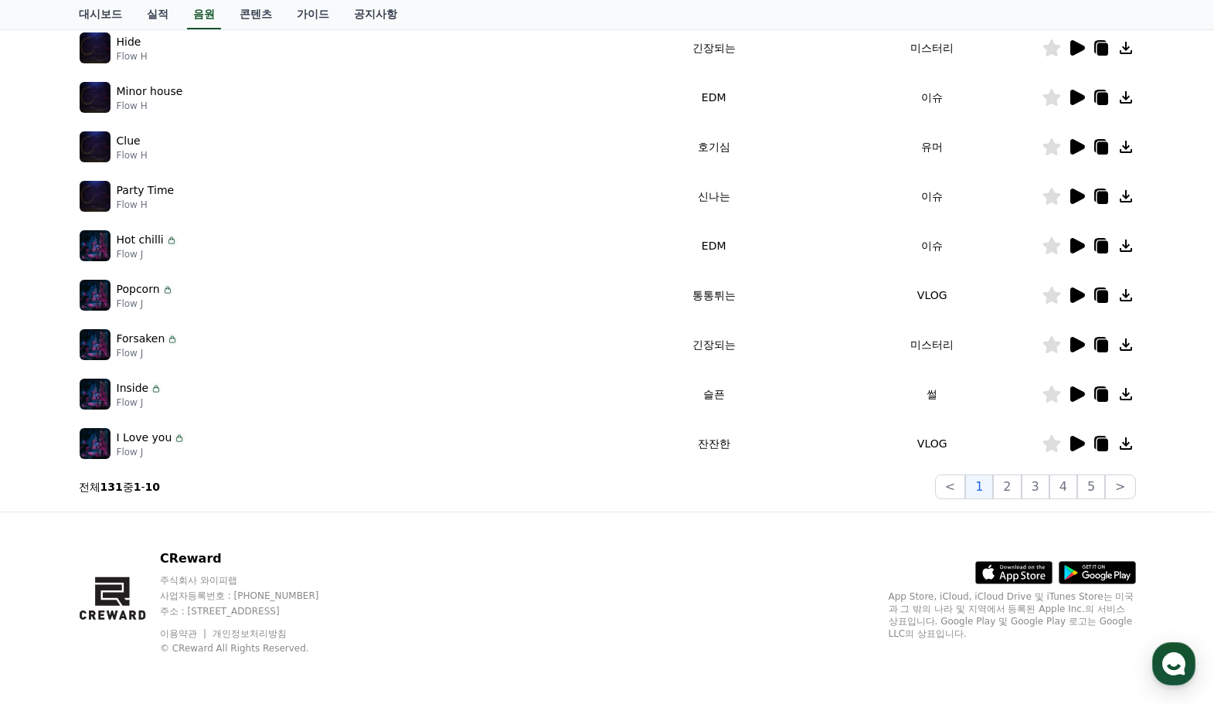
click at [1080, 297] on icon at bounding box center [1077, 295] width 15 height 15
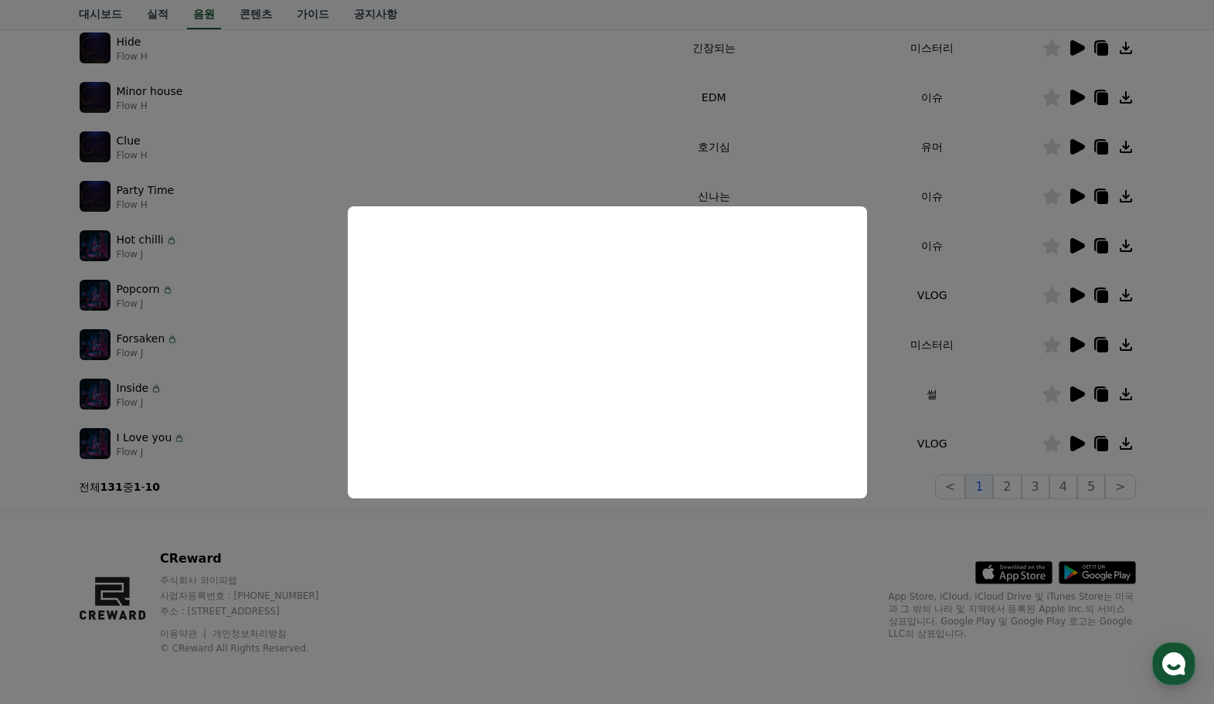
click at [924, 516] on button "close modal" at bounding box center [607, 352] width 1214 height 704
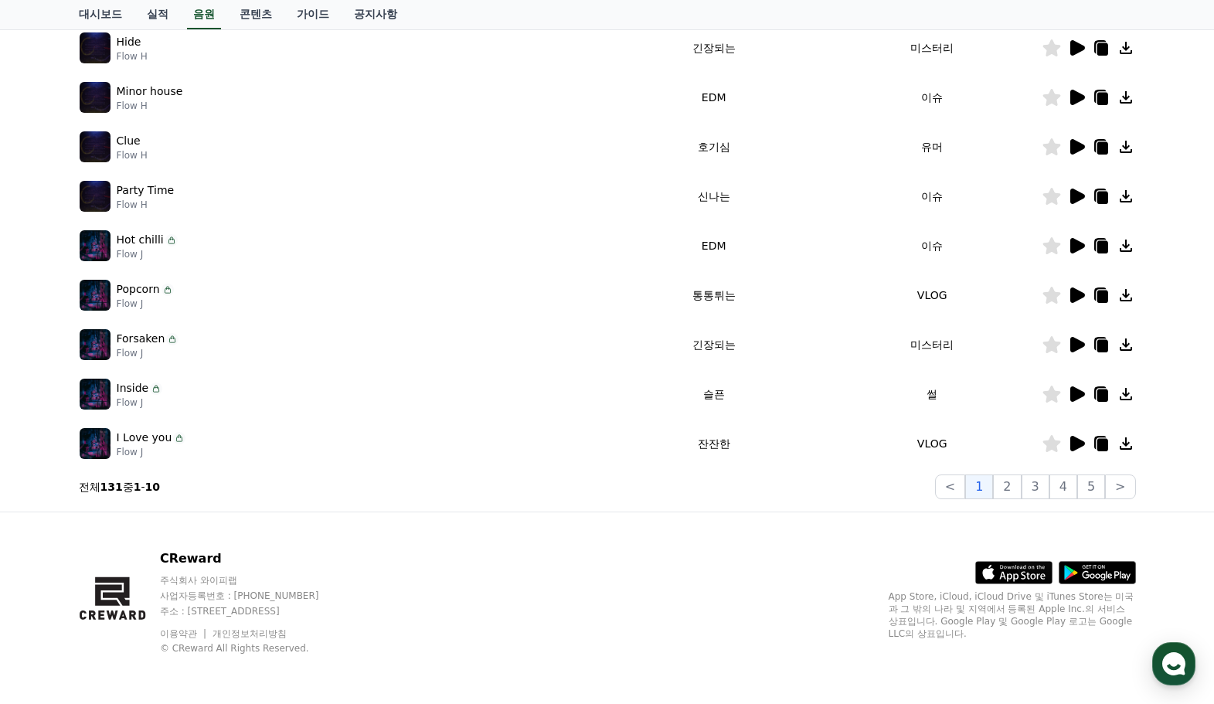
click at [1072, 398] on icon at bounding box center [1077, 393] width 15 height 15
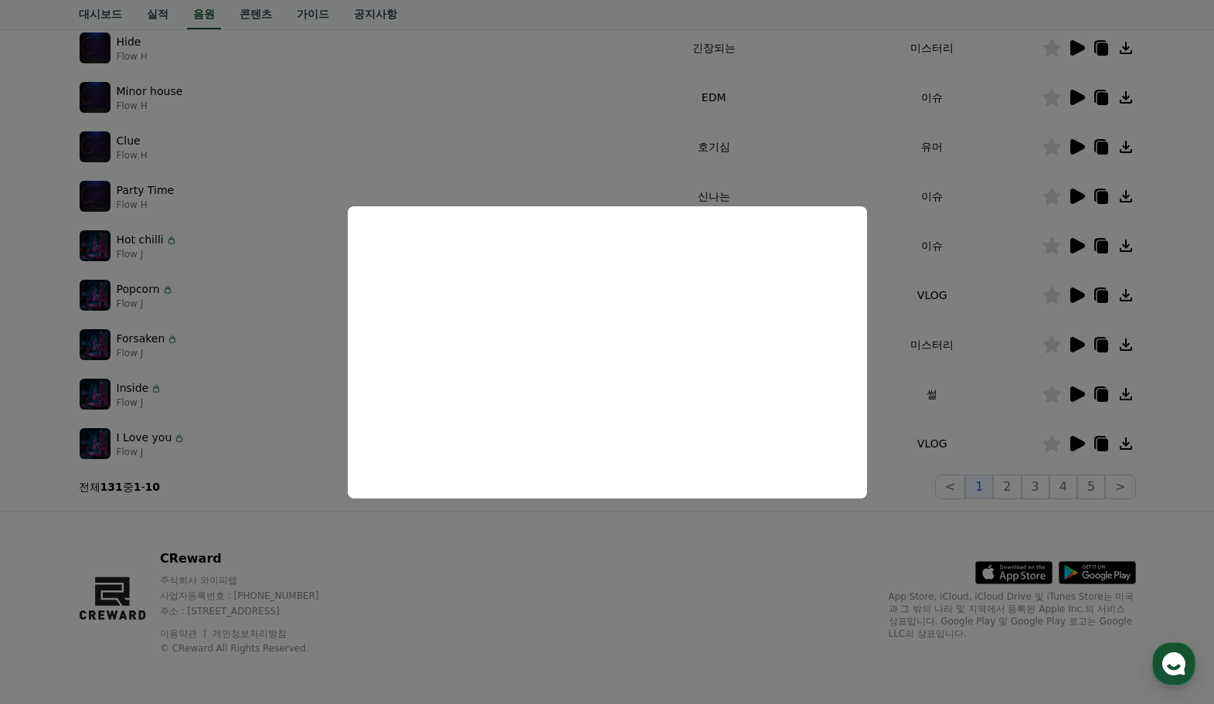
drag, startPoint x: 1069, startPoint y: 528, endPoint x: 1082, endPoint y: 522, distance: 14.5
click at [1069, 528] on button "close modal" at bounding box center [607, 352] width 1214 height 704
click at [1102, 496] on button "5" at bounding box center [1091, 487] width 28 height 25
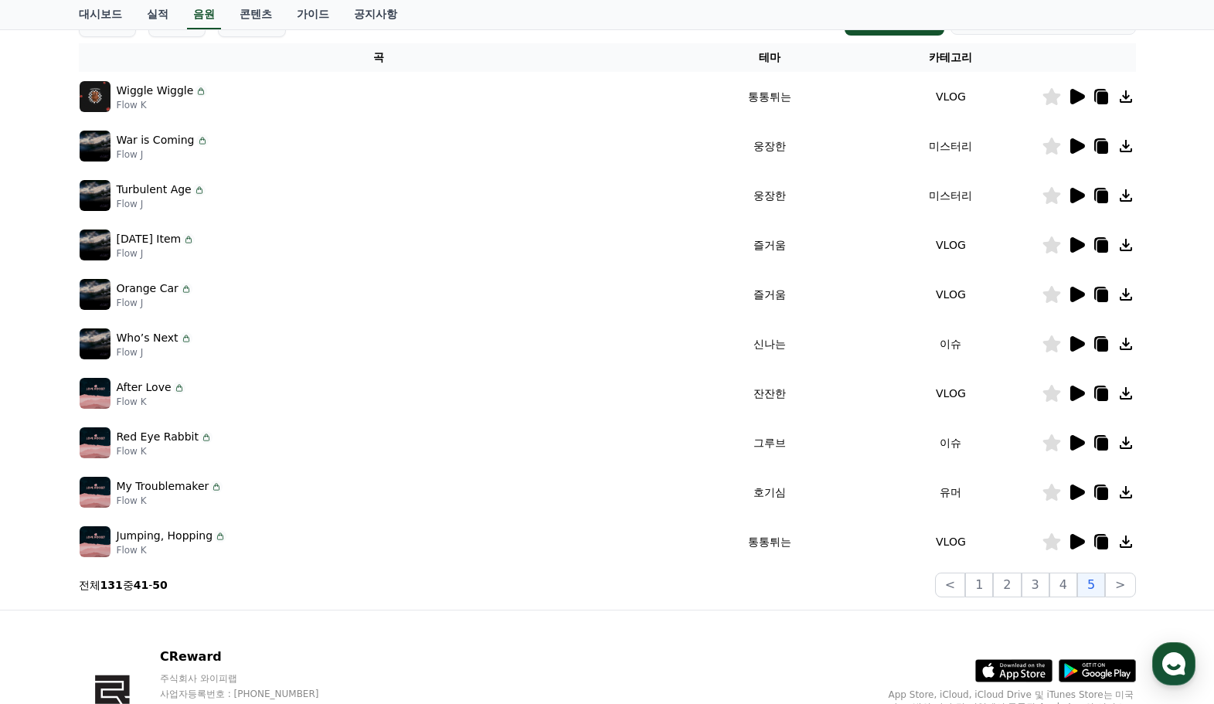
scroll to position [342, 0]
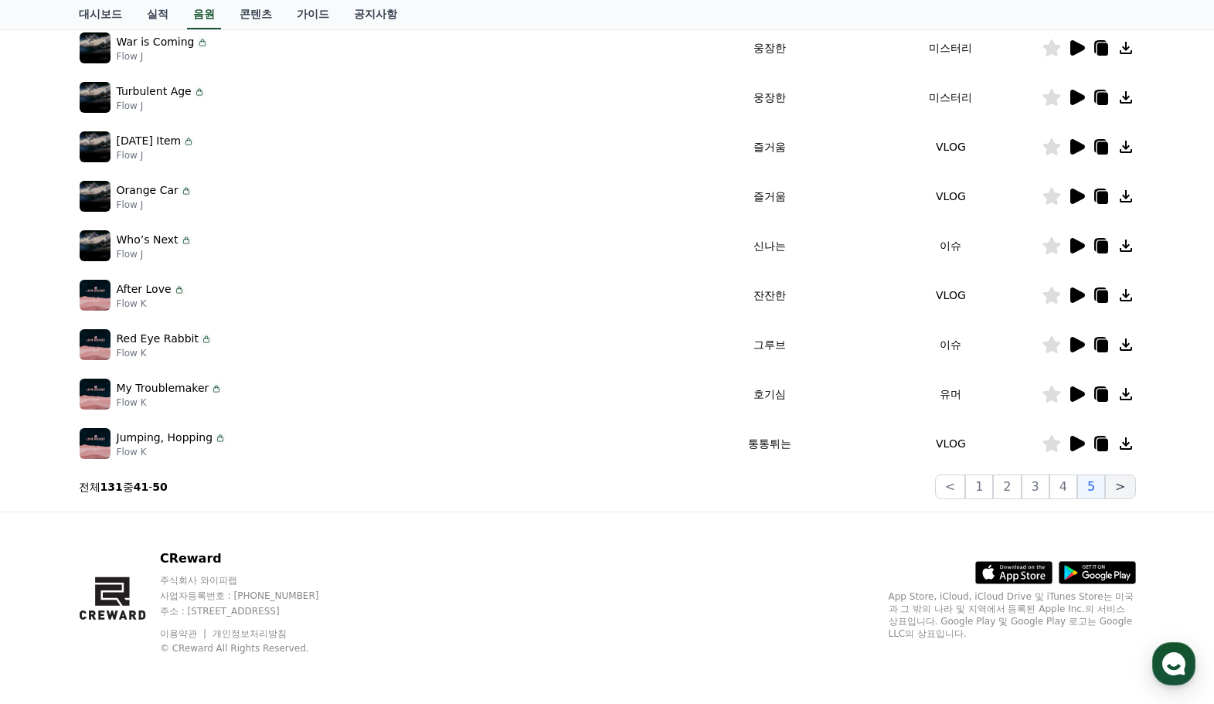
click at [1125, 491] on button ">" at bounding box center [1120, 487] width 30 height 25
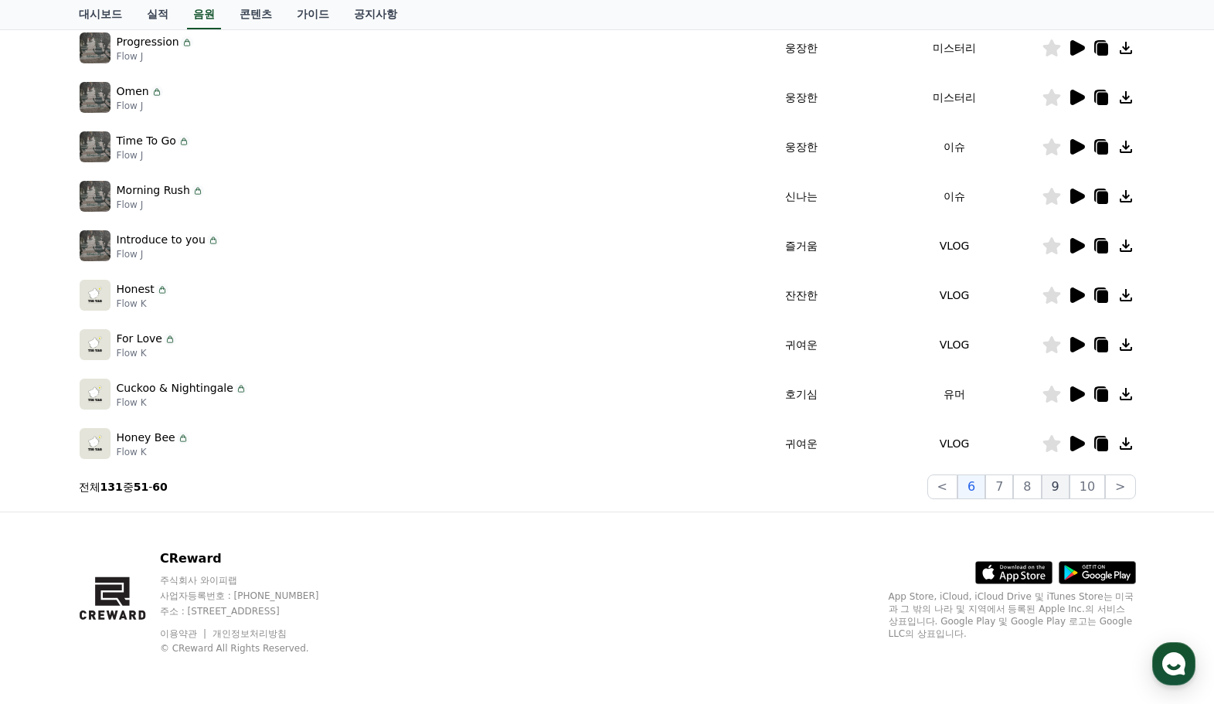
click at [1070, 487] on button "9" at bounding box center [1056, 487] width 28 height 25
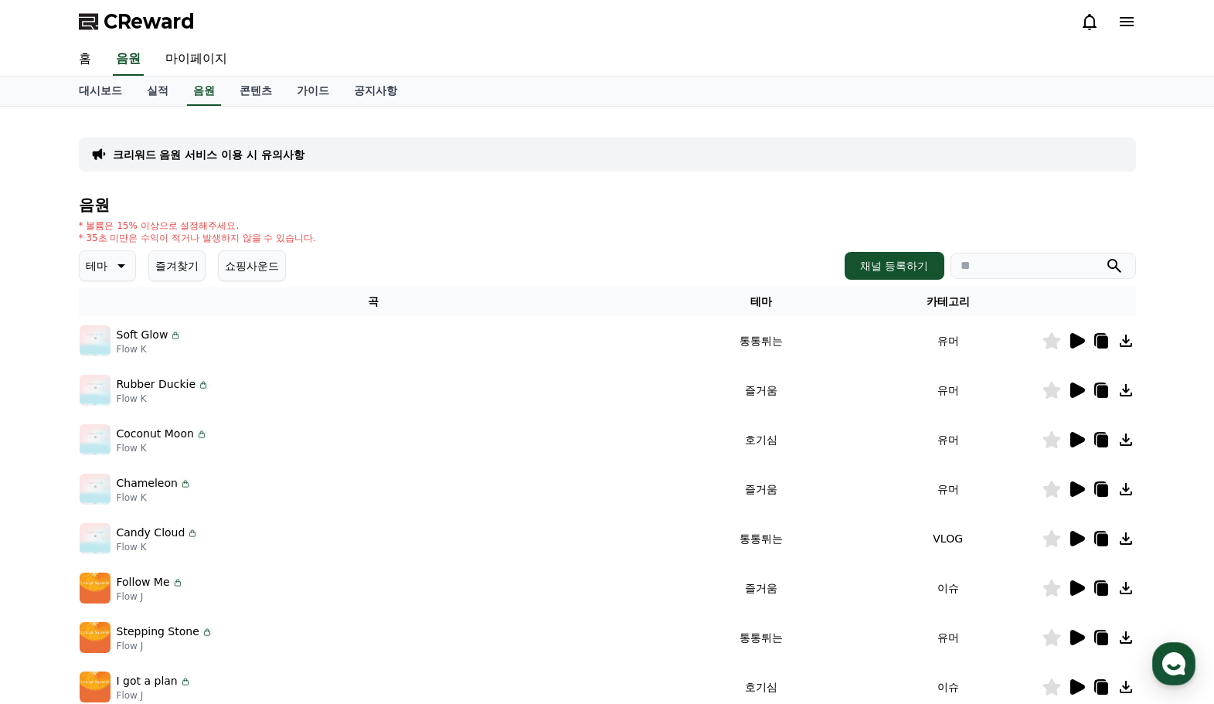
click at [1065, 345] on div at bounding box center [1089, 341] width 93 height 19
click at [1077, 344] on icon at bounding box center [1077, 340] width 15 height 15
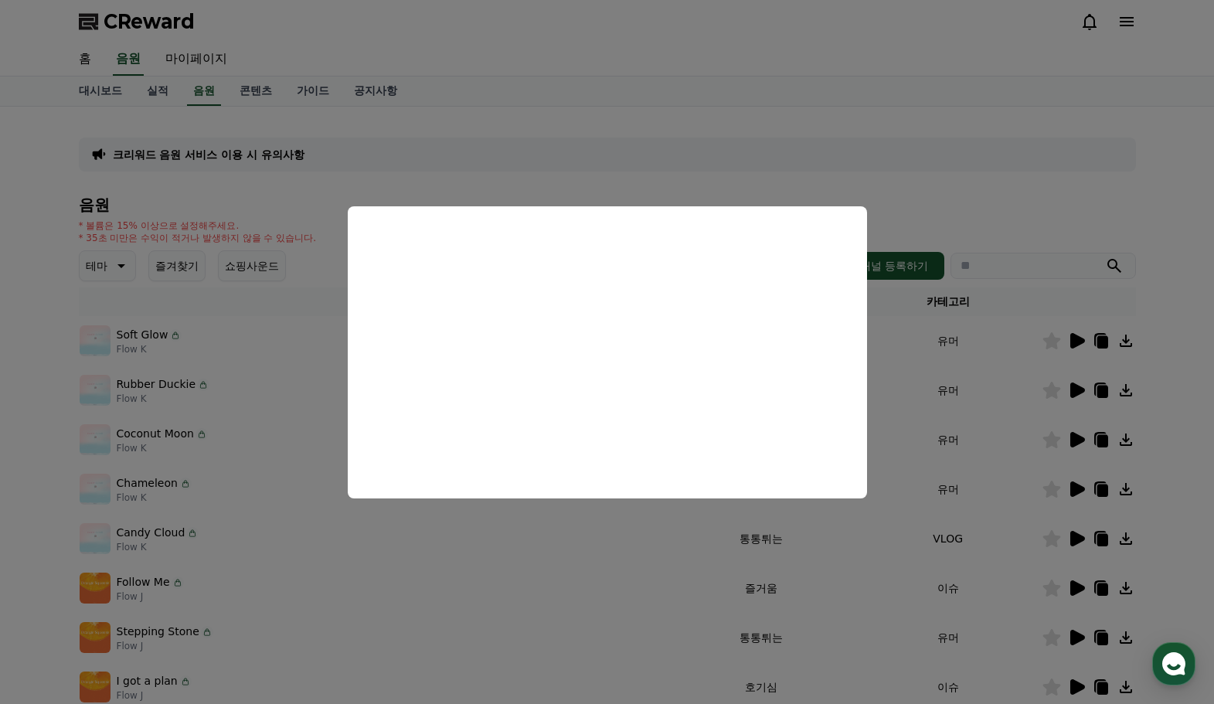
click at [1012, 170] on button "close modal" at bounding box center [607, 352] width 1214 height 704
